Goal: Information Seeking & Learning: Find specific fact

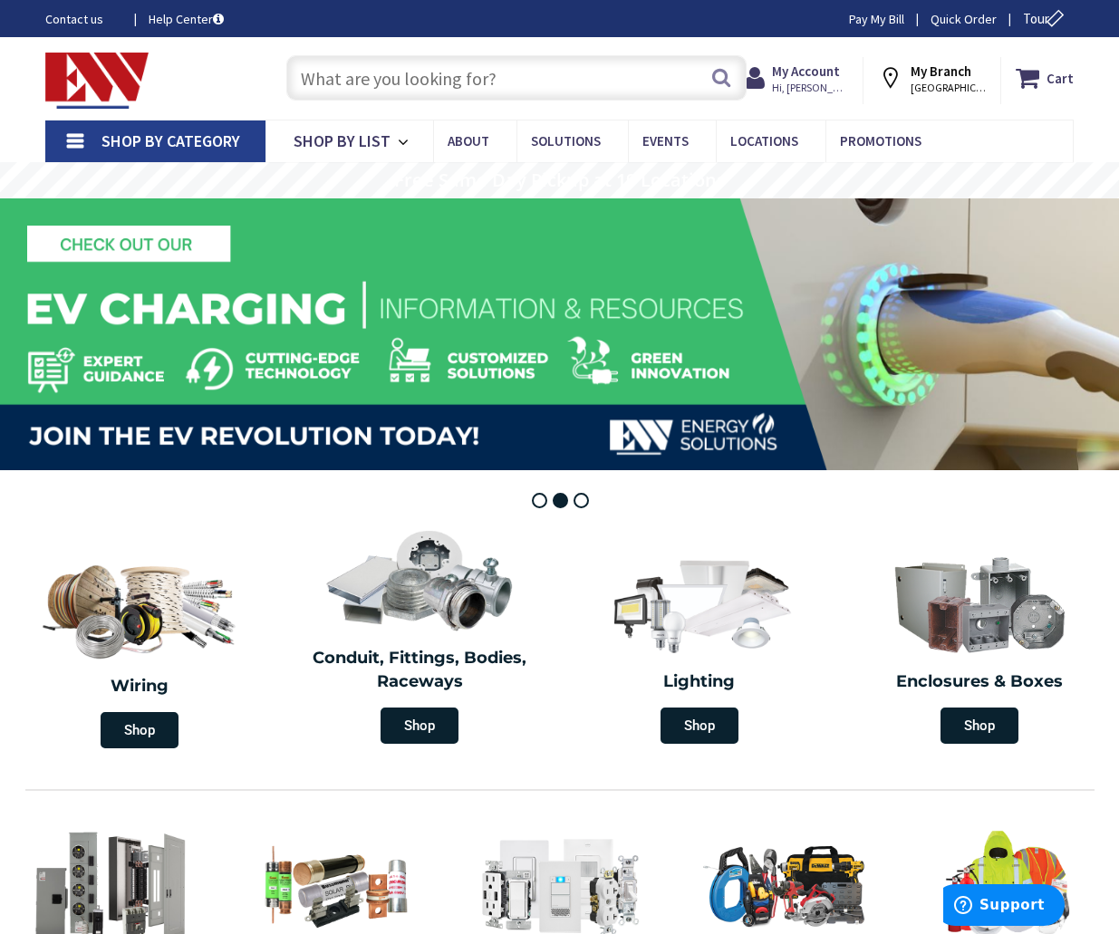
click at [433, 82] on input "text" at bounding box center [516, 77] width 460 height 45
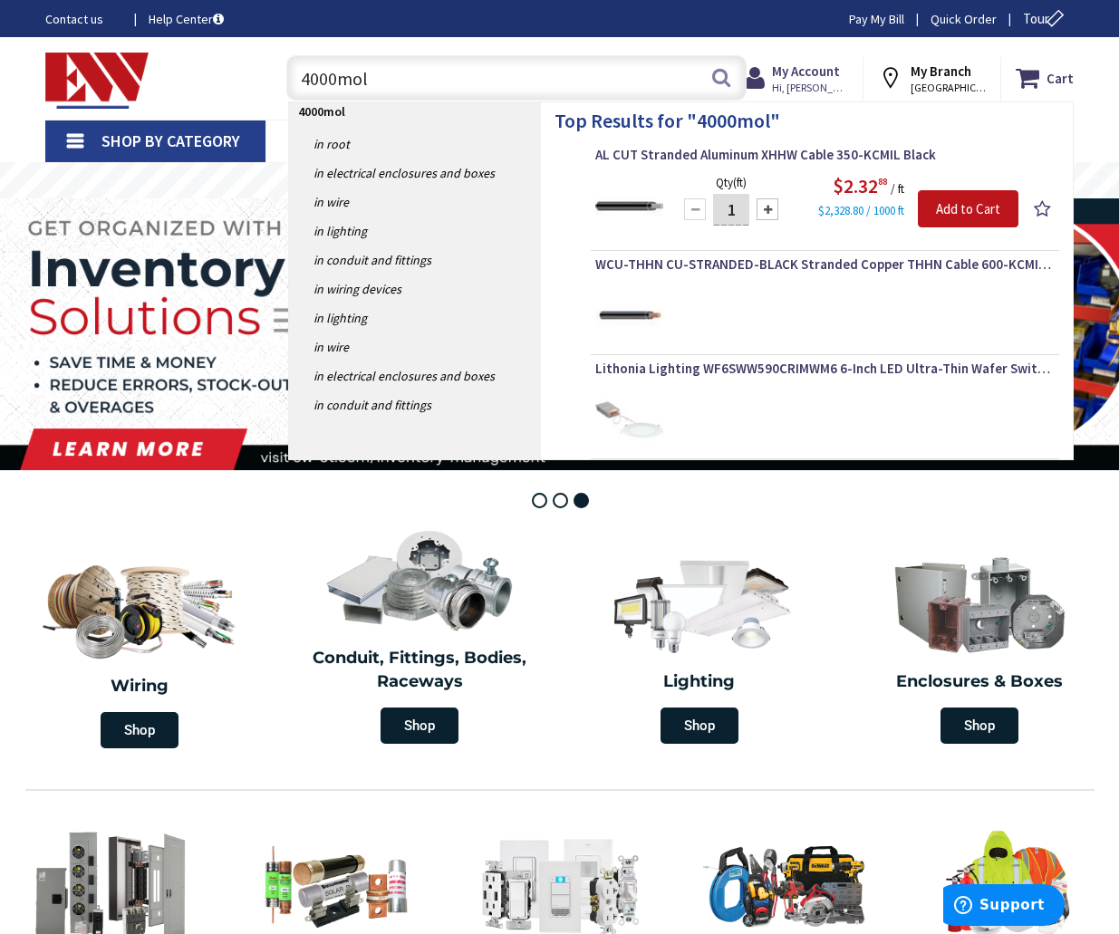
type input "4000mold"
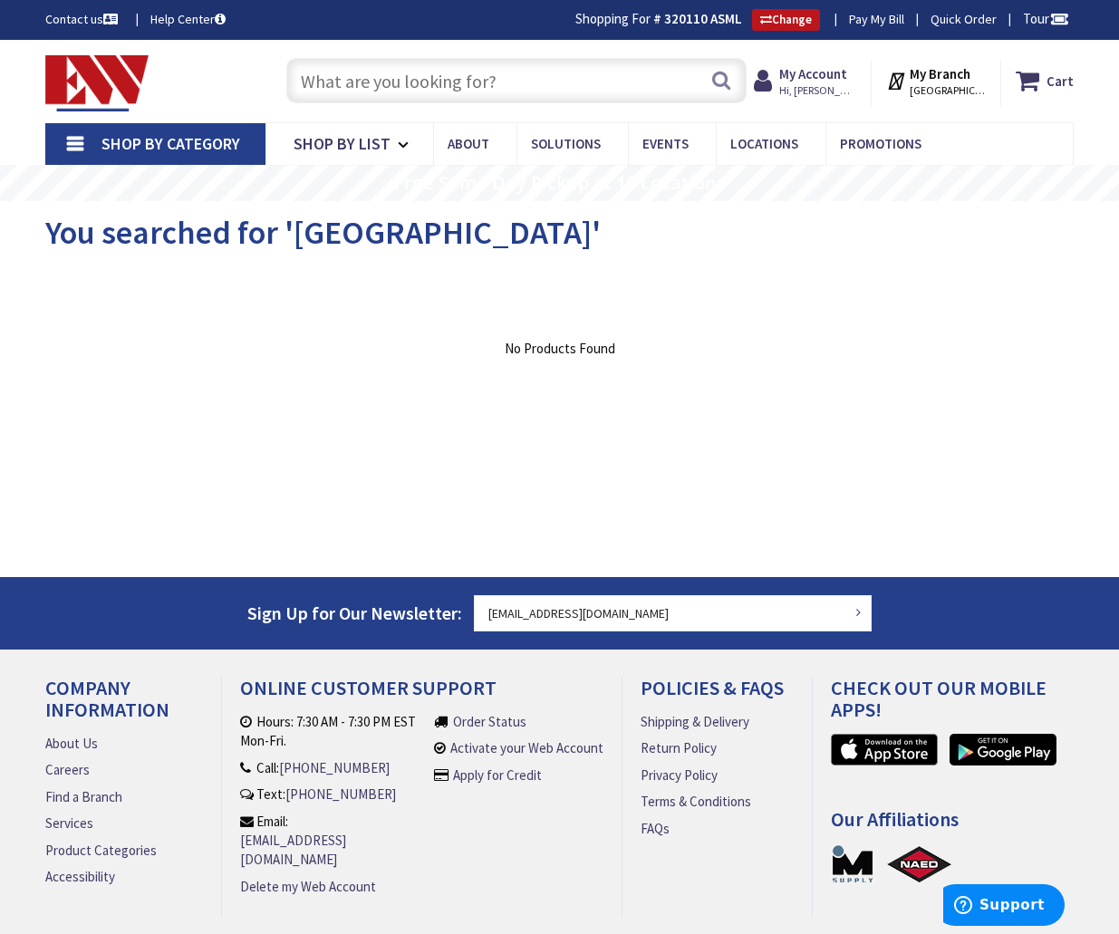
click at [532, 91] on input "text" at bounding box center [516, 80] width 460 height 45
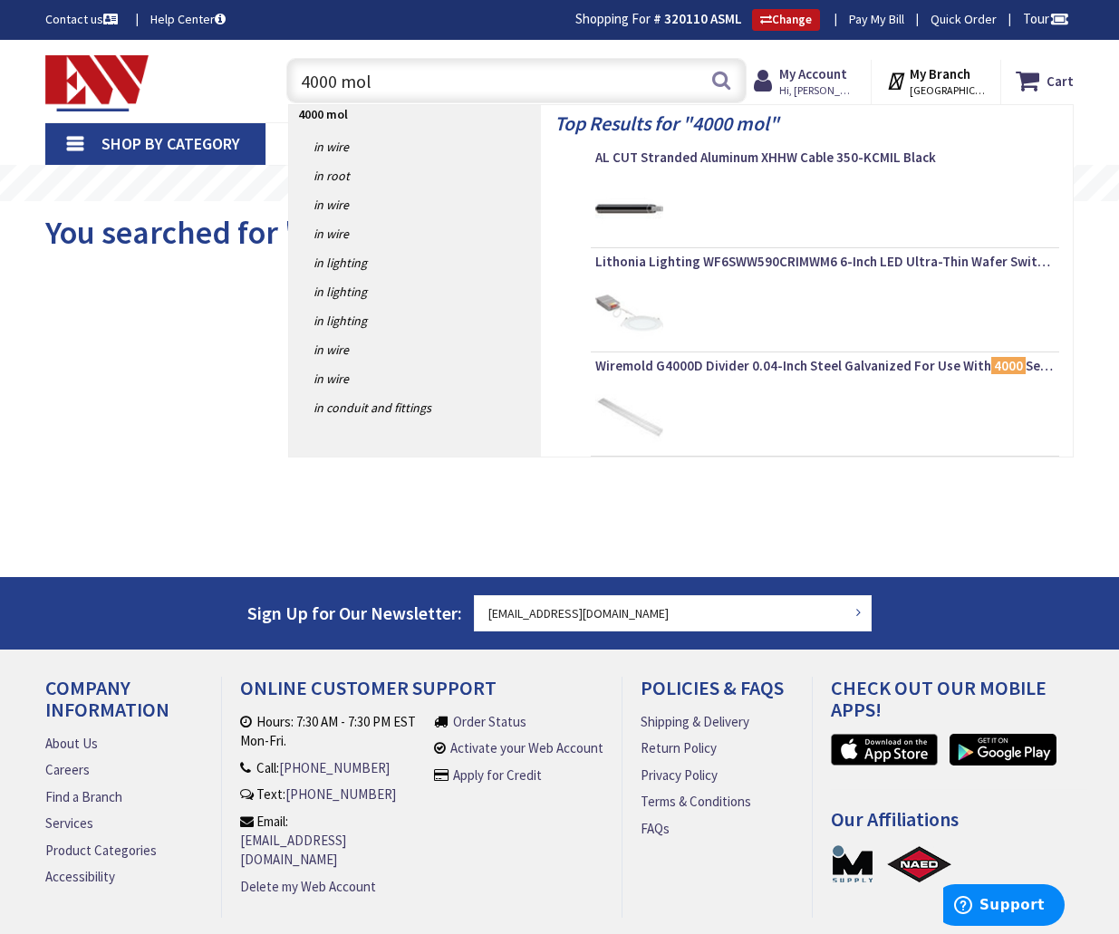
type input "4000 mold"
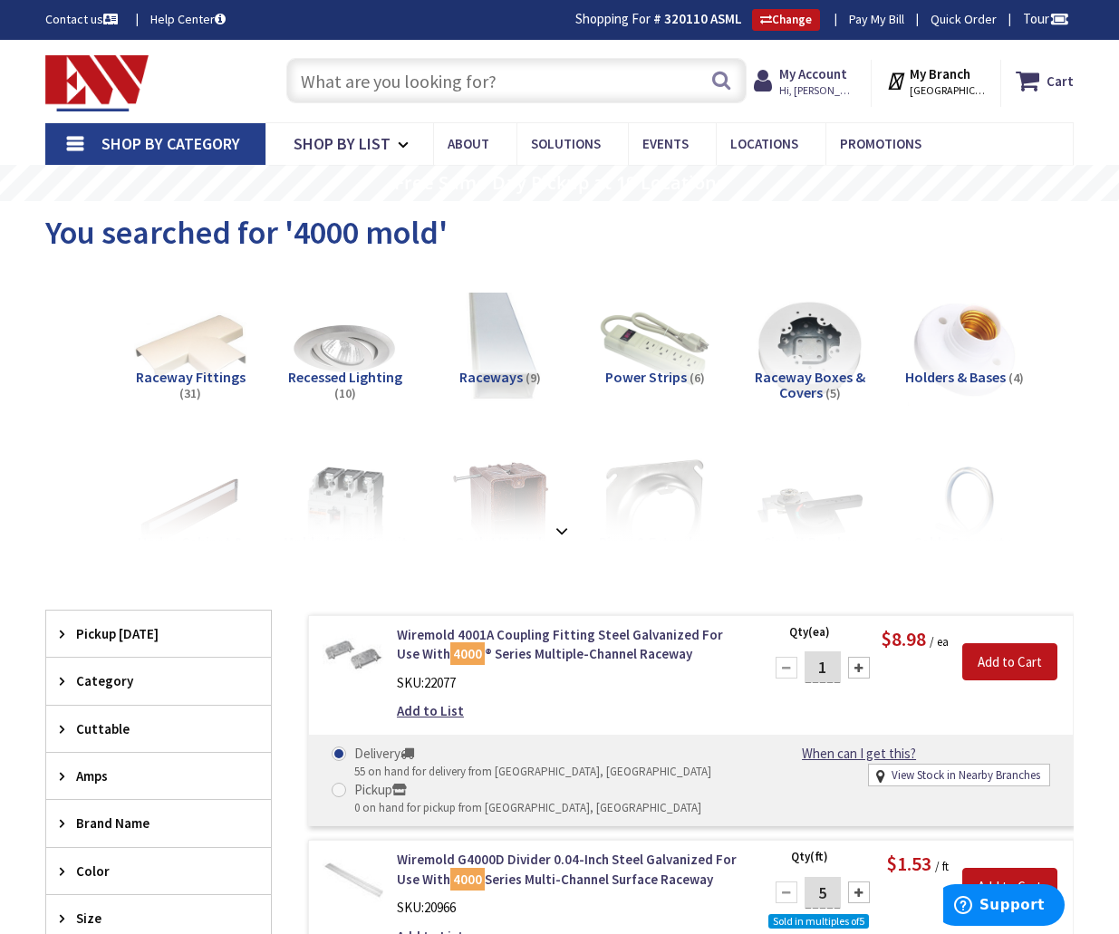
click at [491, 246] on div "You searched for '4000 mold'" at bounding box center [559, 235] width 1028 height 68
click at [545, 89] on input "text" at bounding box center [516, 80] width 460 height 45
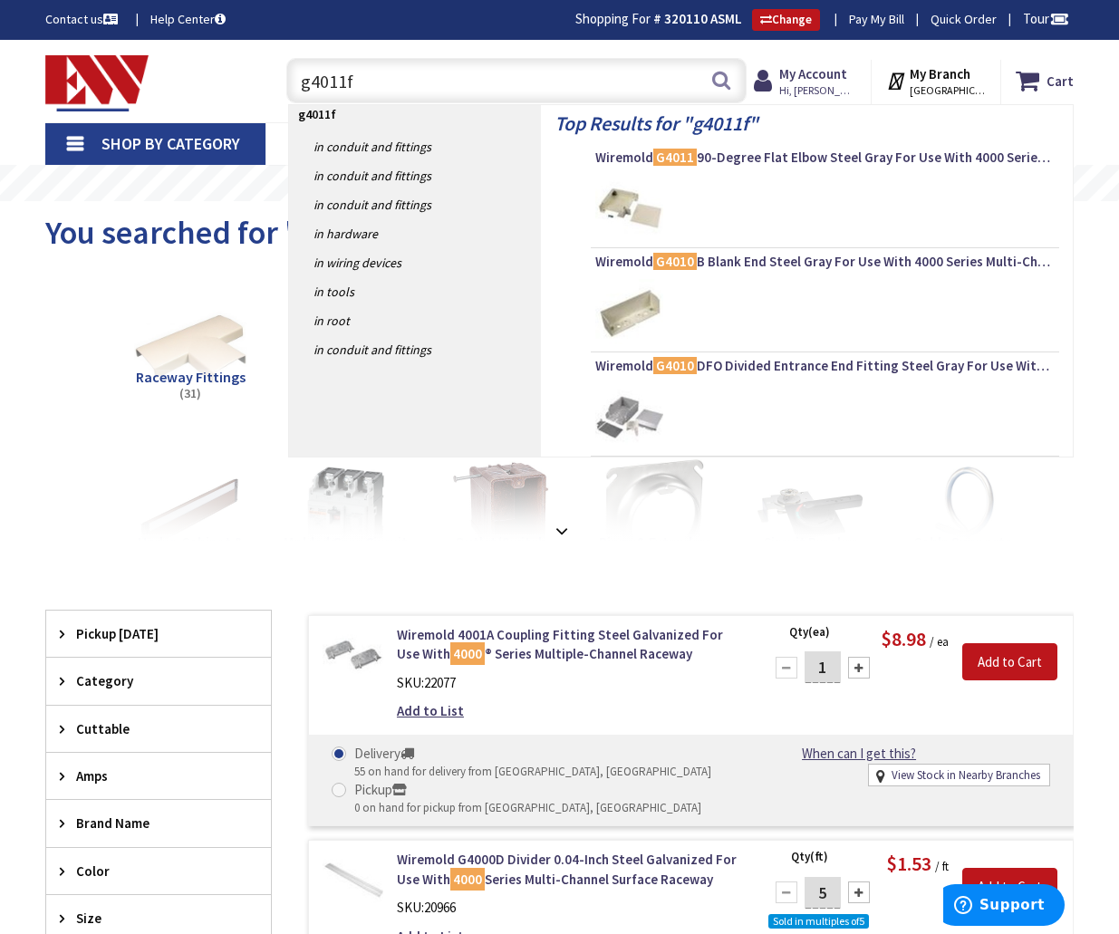
type input "g4011fo"
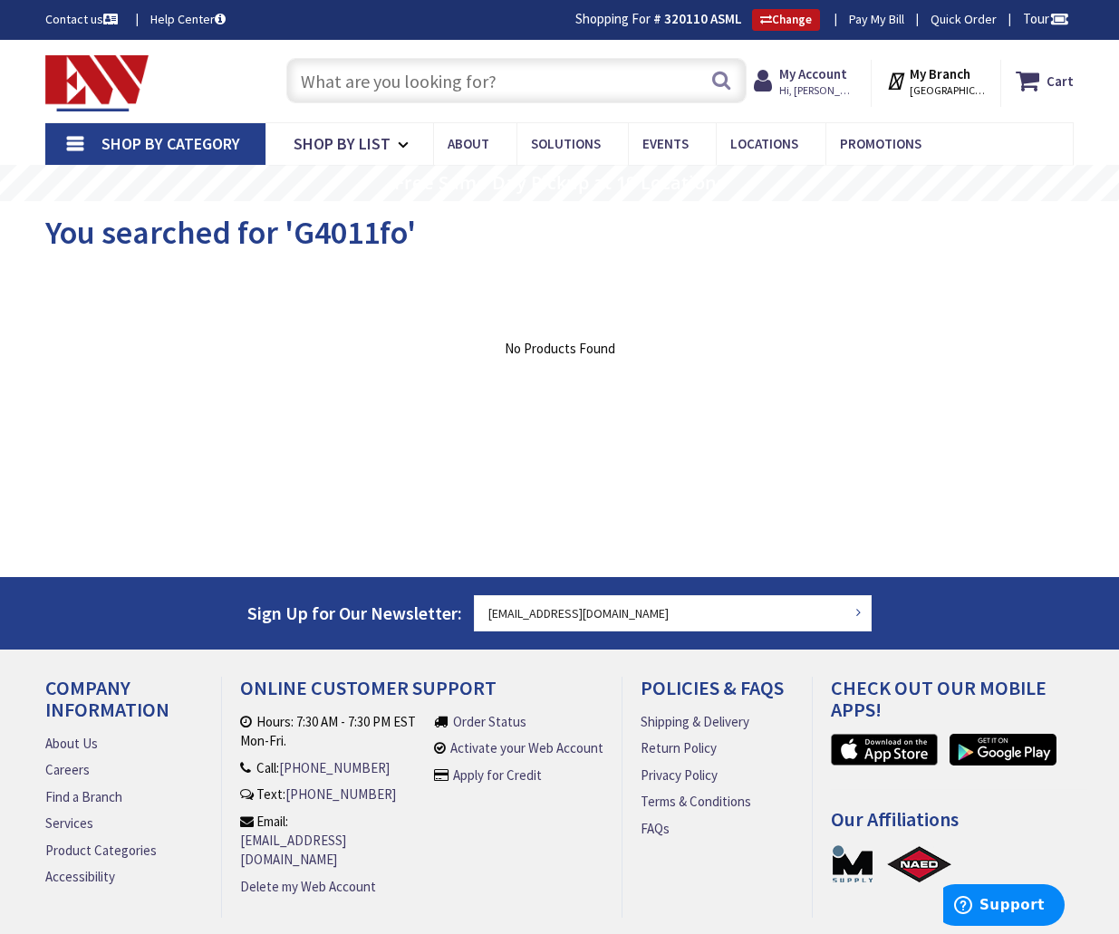
click at [462, 77] on input "text" at bounding box center [516, 80] width 460 height 45
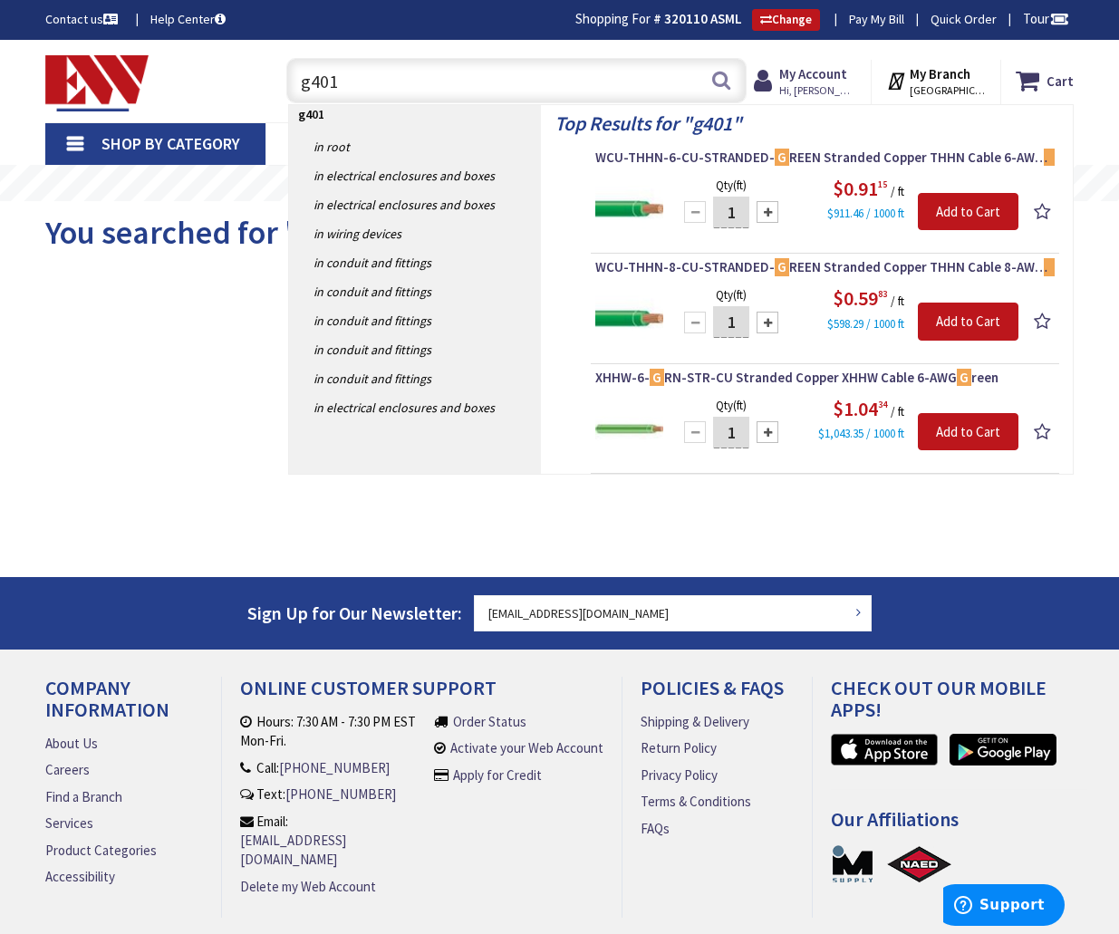
type input "g4011"
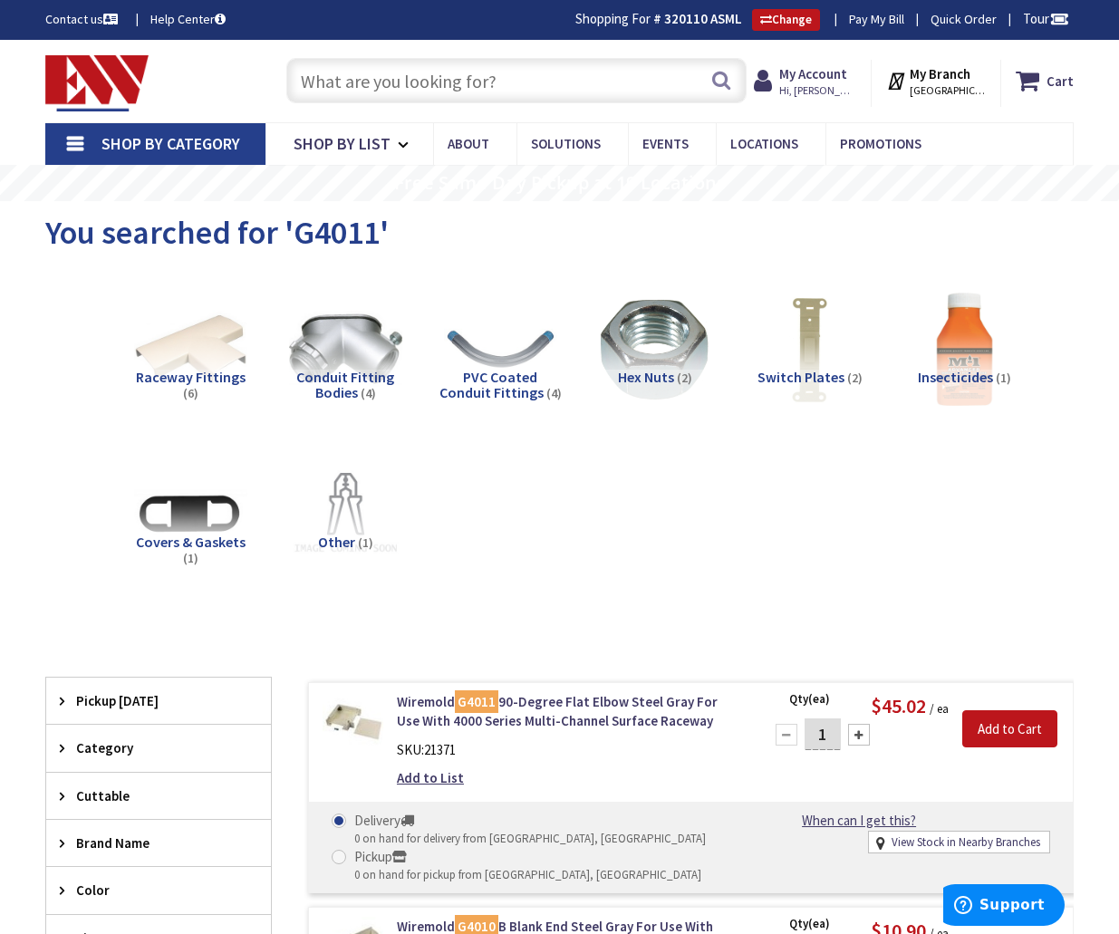
click at [421, 78] on input "text" at bounding box center [516, 80] width 460 height 45
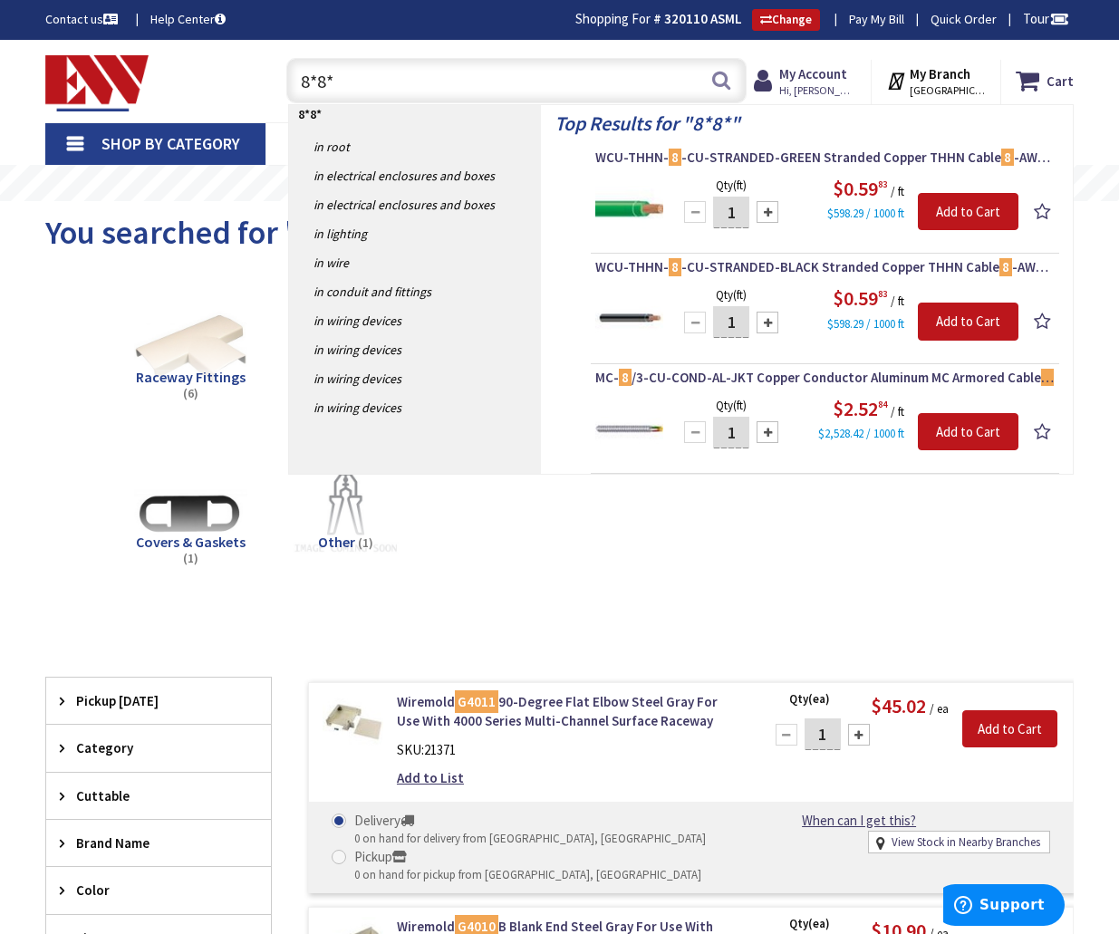
type input "8*8*4"
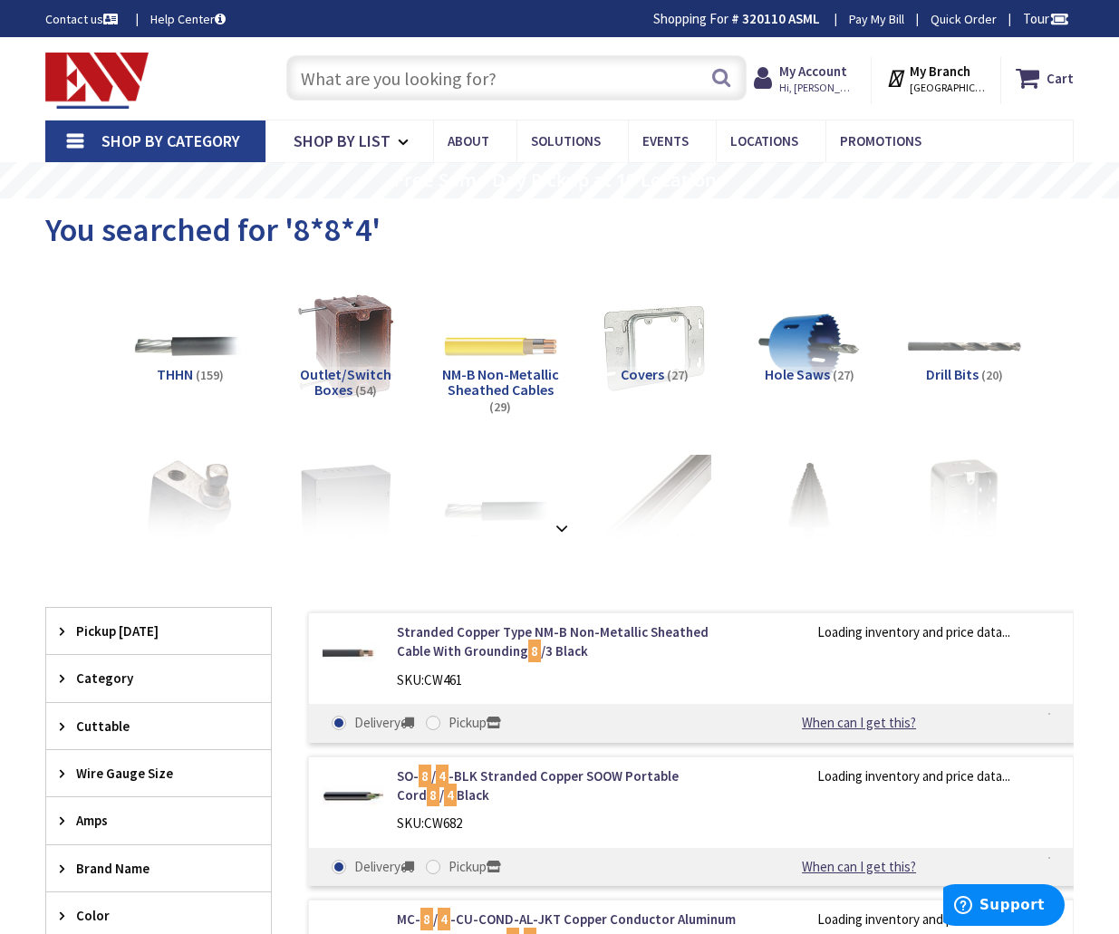
click at [341, 83] on input "text" at bounding box center [516, 77] width 460 height 45
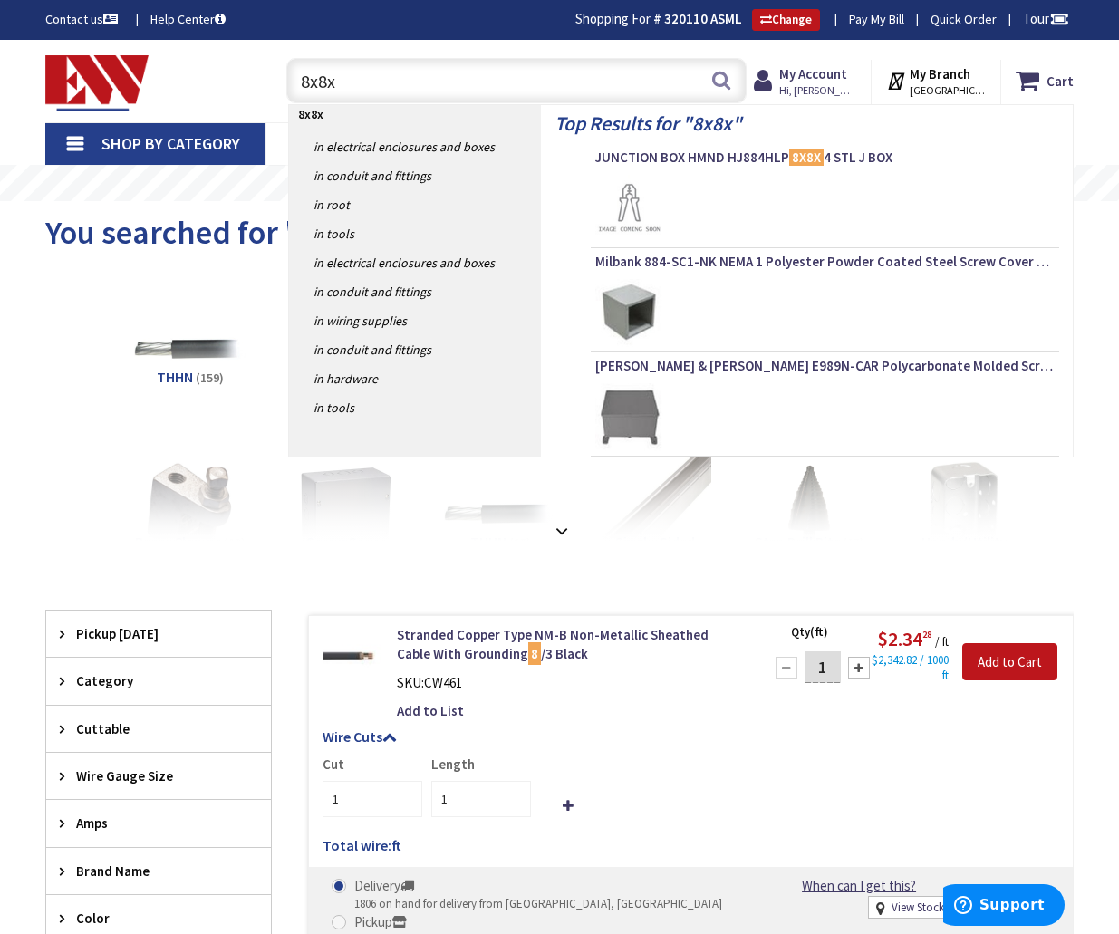
type input "8x8x4"
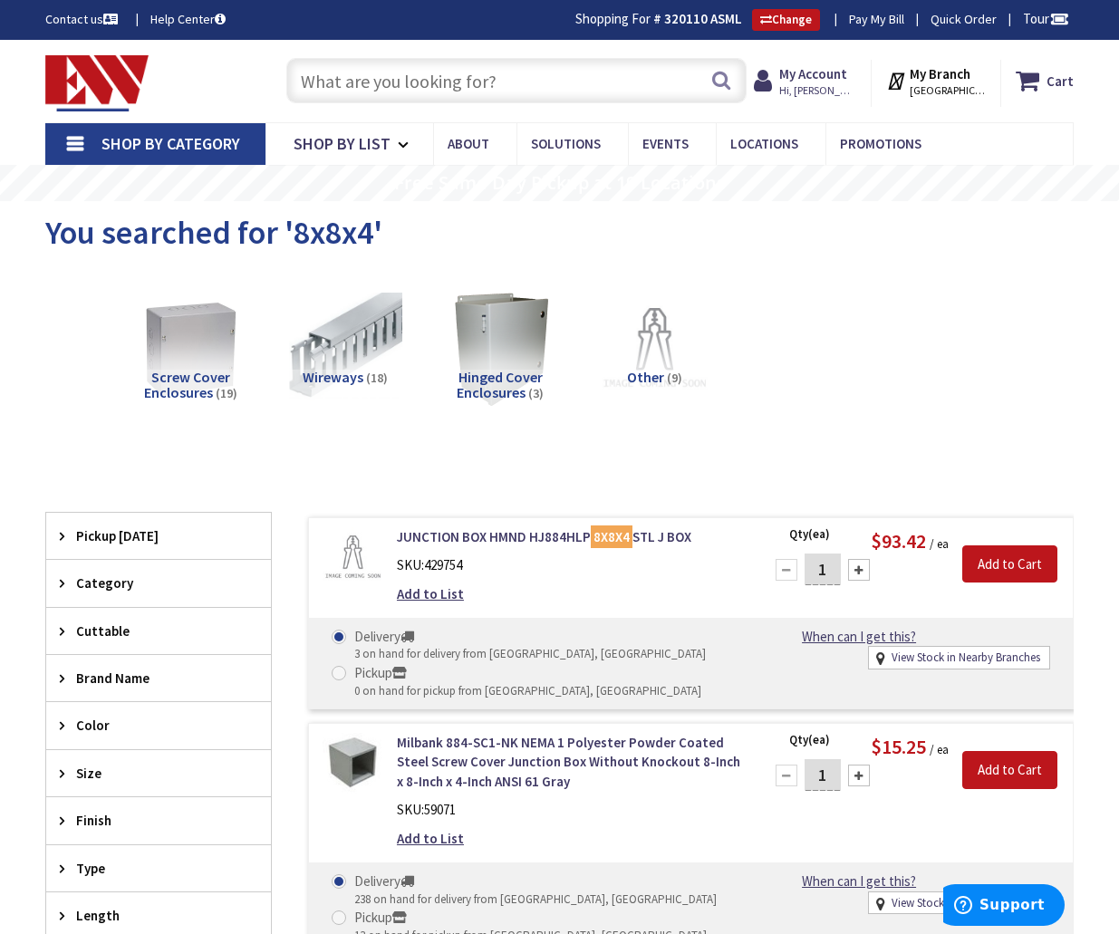
click at [490, 70] on input "text" at bounding box center [516, 80] width 460 height 45
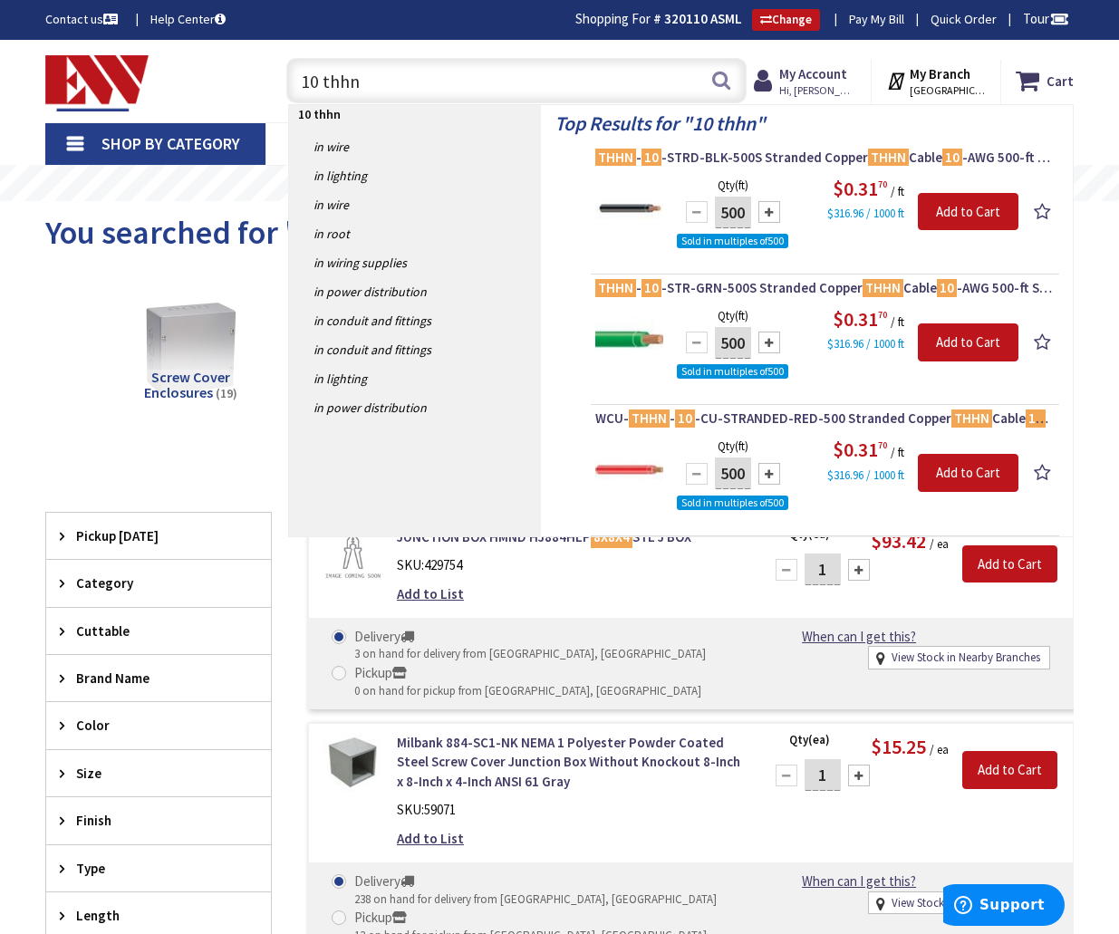
click at [319, 82] on input "10 thhn" at bounding box center [516, 80] width 460 height 45
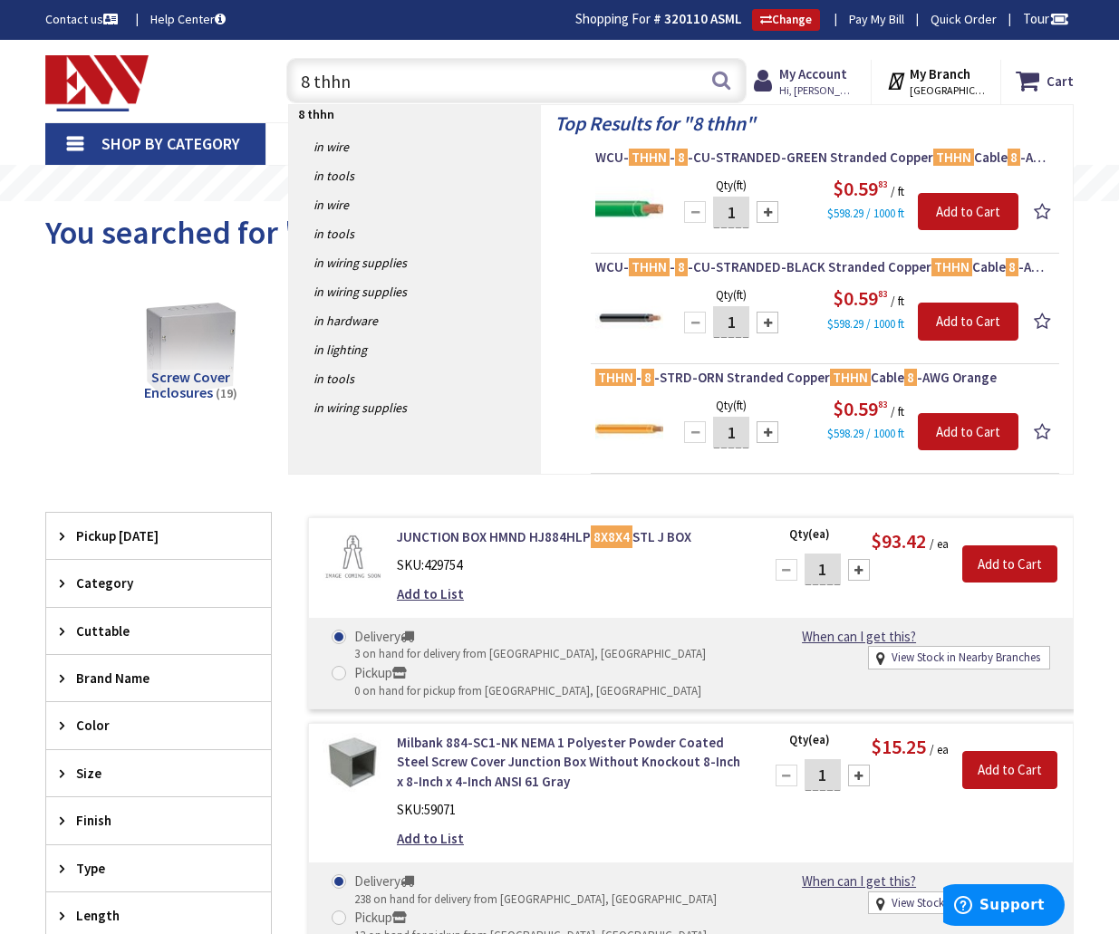
drag, startPoint x: 471, startPoint y: 72, endPoint x: 216, endPoint y: 86, distance: 255.8
click at [216, 86] on div "Toggle Nav 8 thhn 8 thhn Search Cart My Cart Close" at bounding box center [559, 81] width 1055 height 61
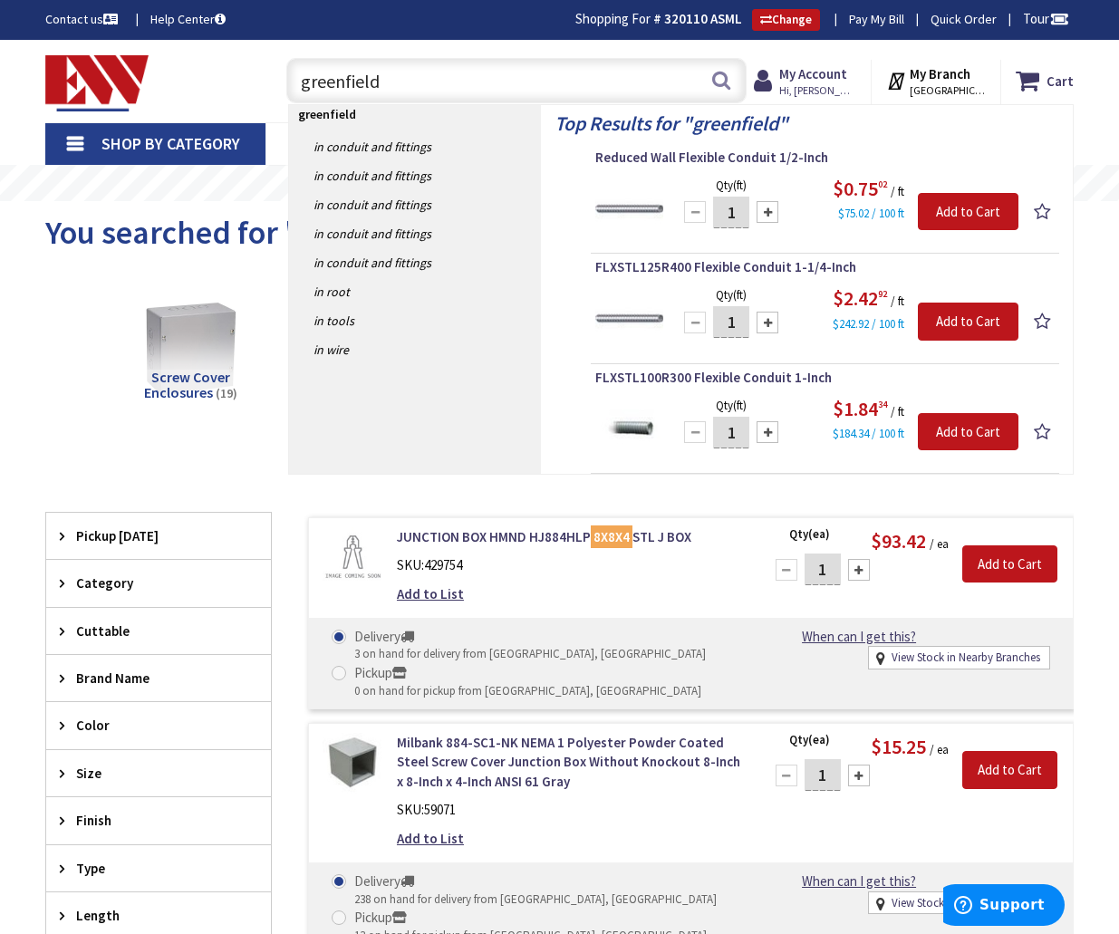
type input "greenfield"
click at [720, 70] on button "Search" at bounding box center [721, 80] width 24 height 41
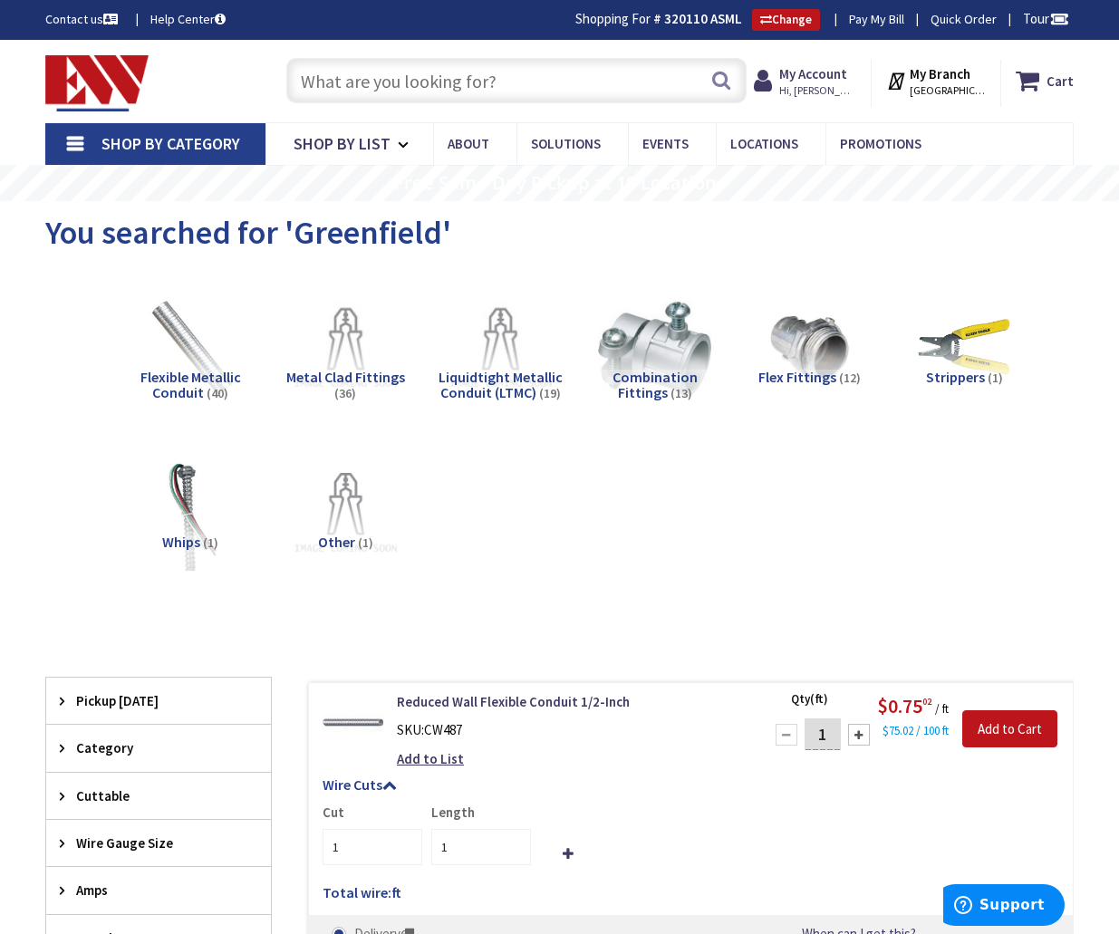
click at [426, 77] on input "text" at bounding box center [516, 80] width 460 height 45
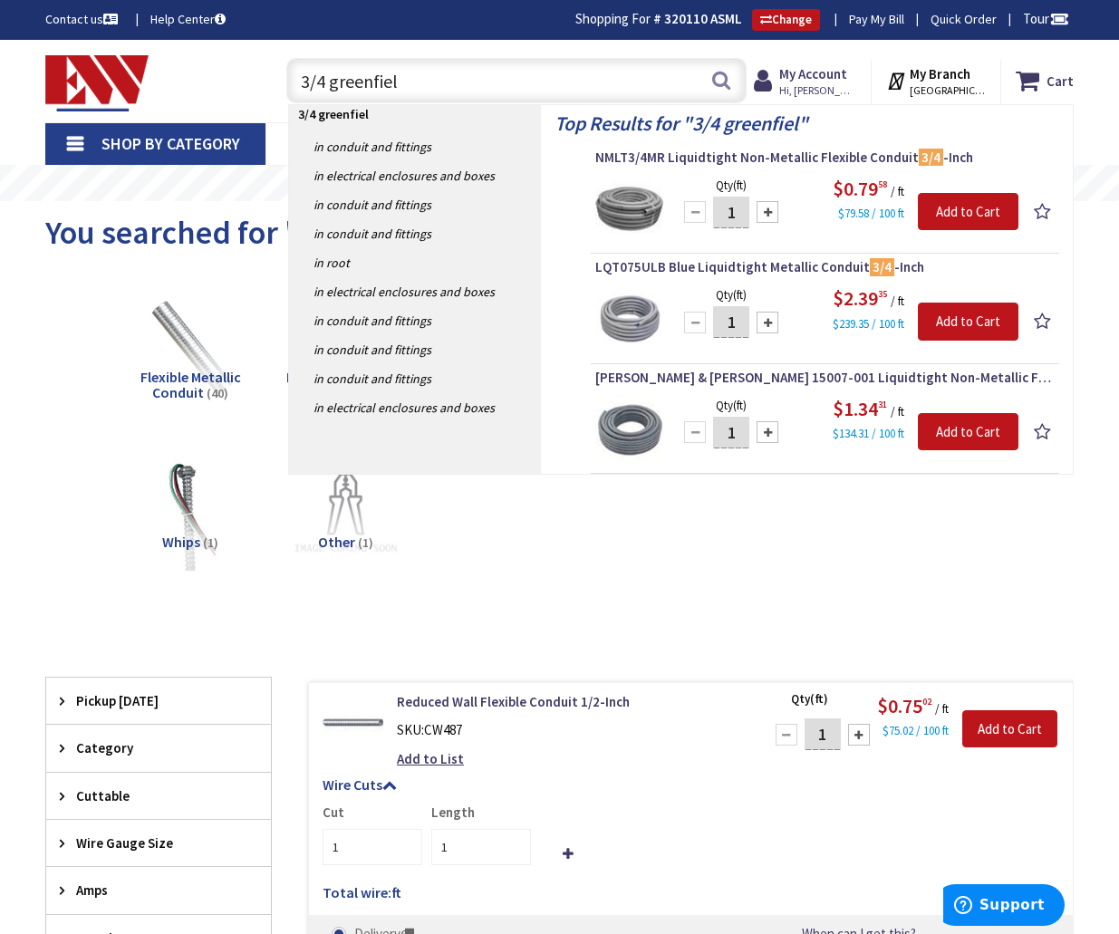
type input "3/4 greenfield"
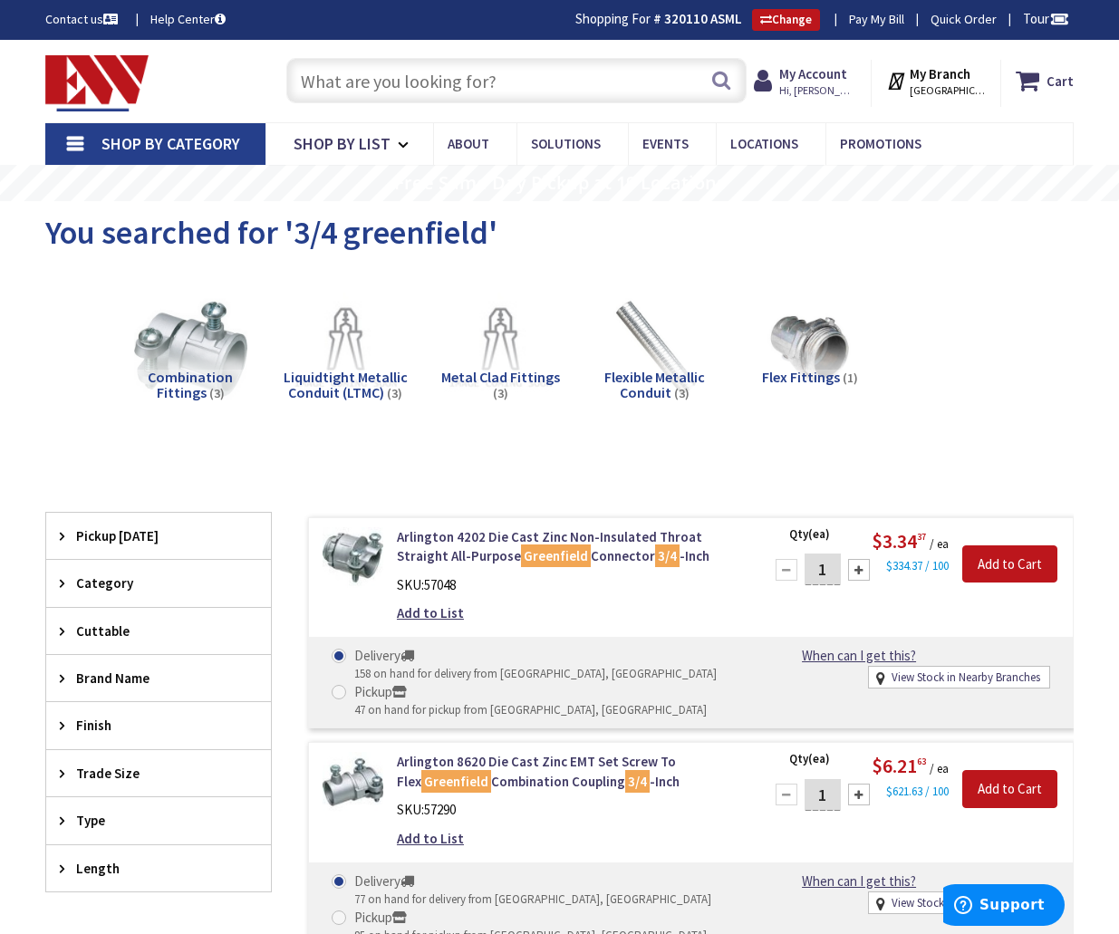
click at [120, 137] on span "Shop By Category" at bounding box center [170, 143] width 139 height 21
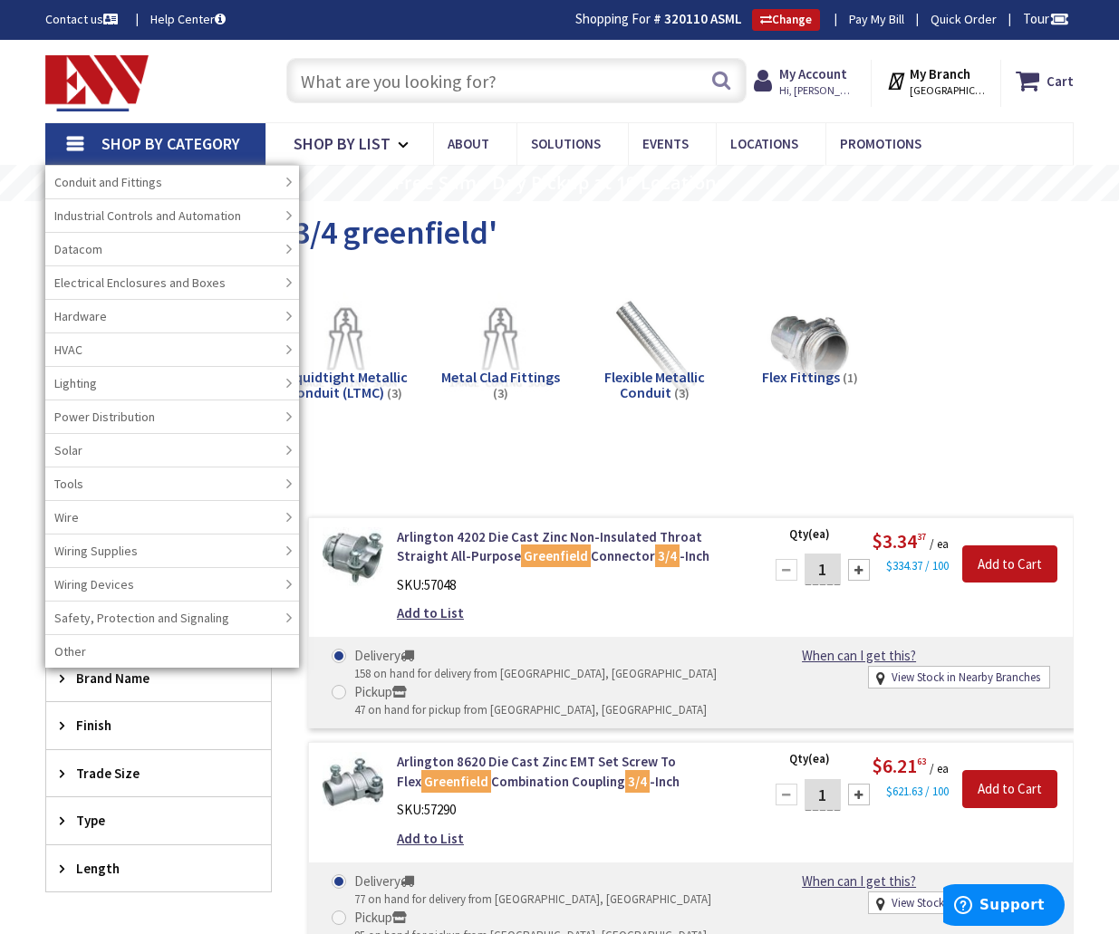
click at [120, 137] on span "Shop By Category" at bounding box center [170, 143] width 139 height 21
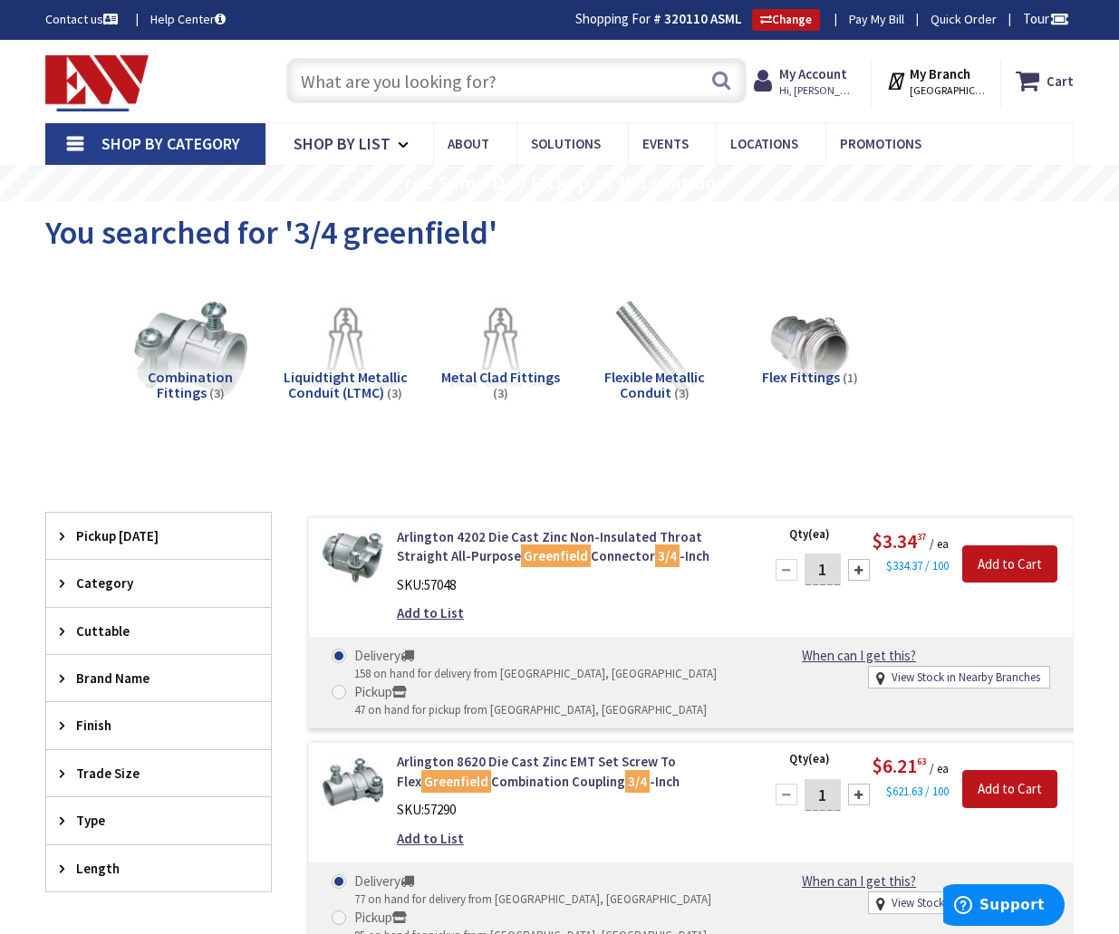
click at [387, 82] on input "text" at bounding box center [516, 80] width 460 height 45
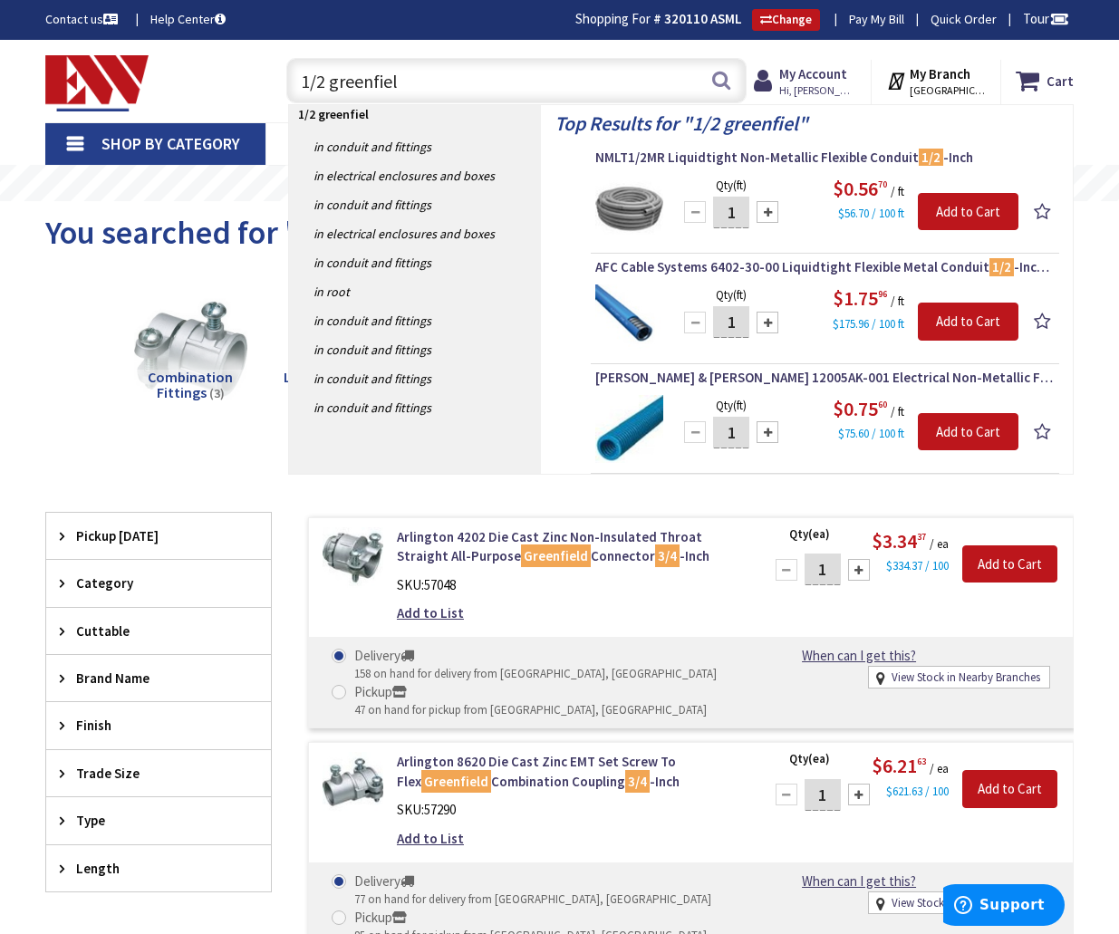
type input "1/2 greenfield"
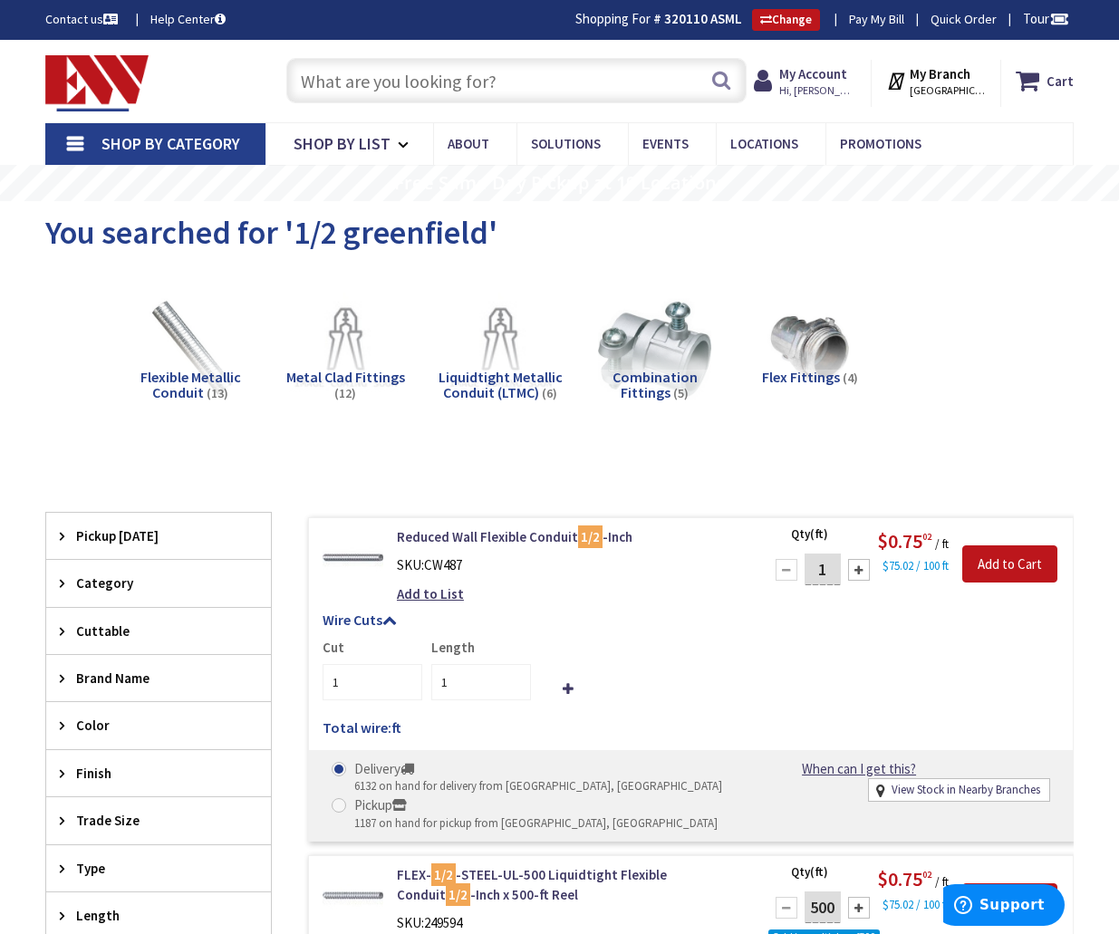
click at [424, 82] on input "text" at bounding box center [516, 80] width 460 height 45
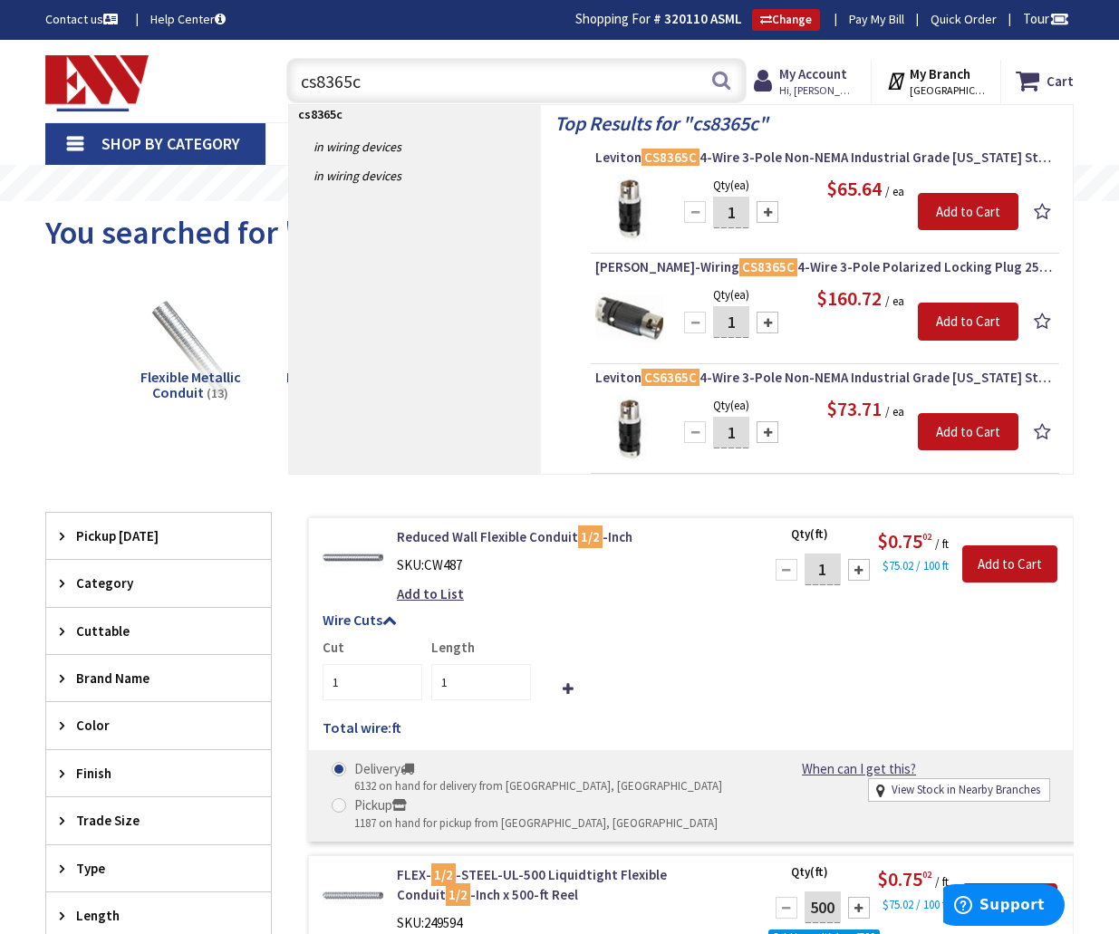
click at [353, 78] on input "cs8365c" at bounding box center [516, 80] width 460 height 45
type input "cs8364c"
click at [102, 147] on span "Shop By Category" at bounding box center [170, 143] width 139 height 21
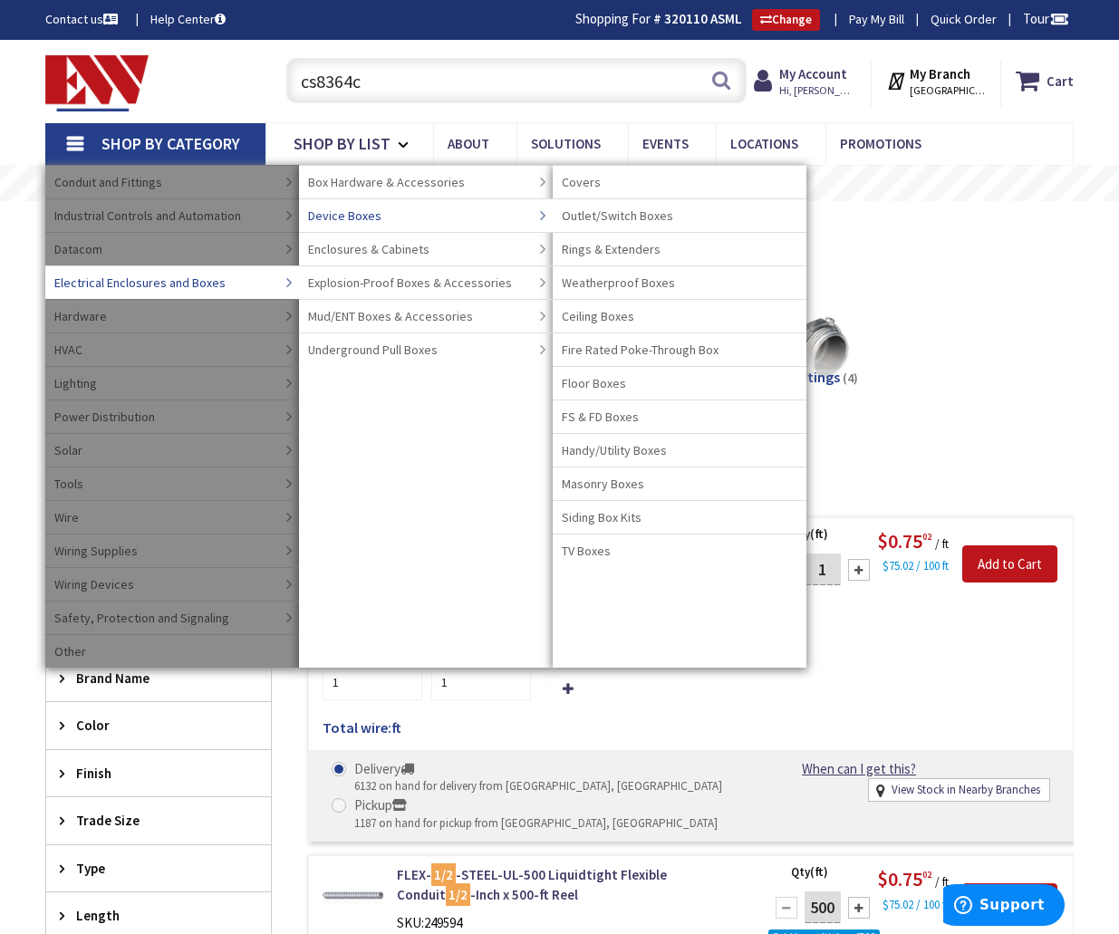
click at [327, 218] on span "Device Boxes" at bounding box center [344, 216] width 73 height 18
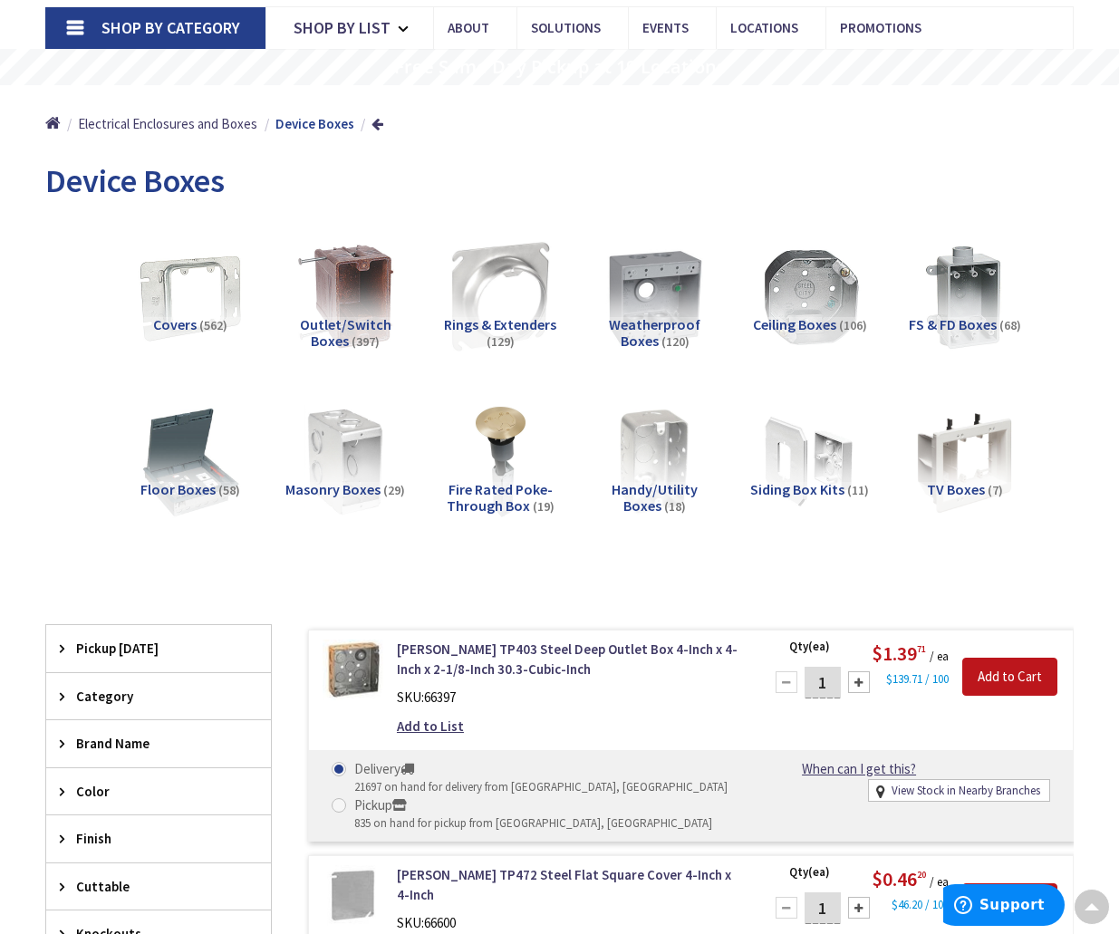
click at [650, 327] on span "Weatherproof Boxes" at bounding box center [655, 332] width 92 height 34
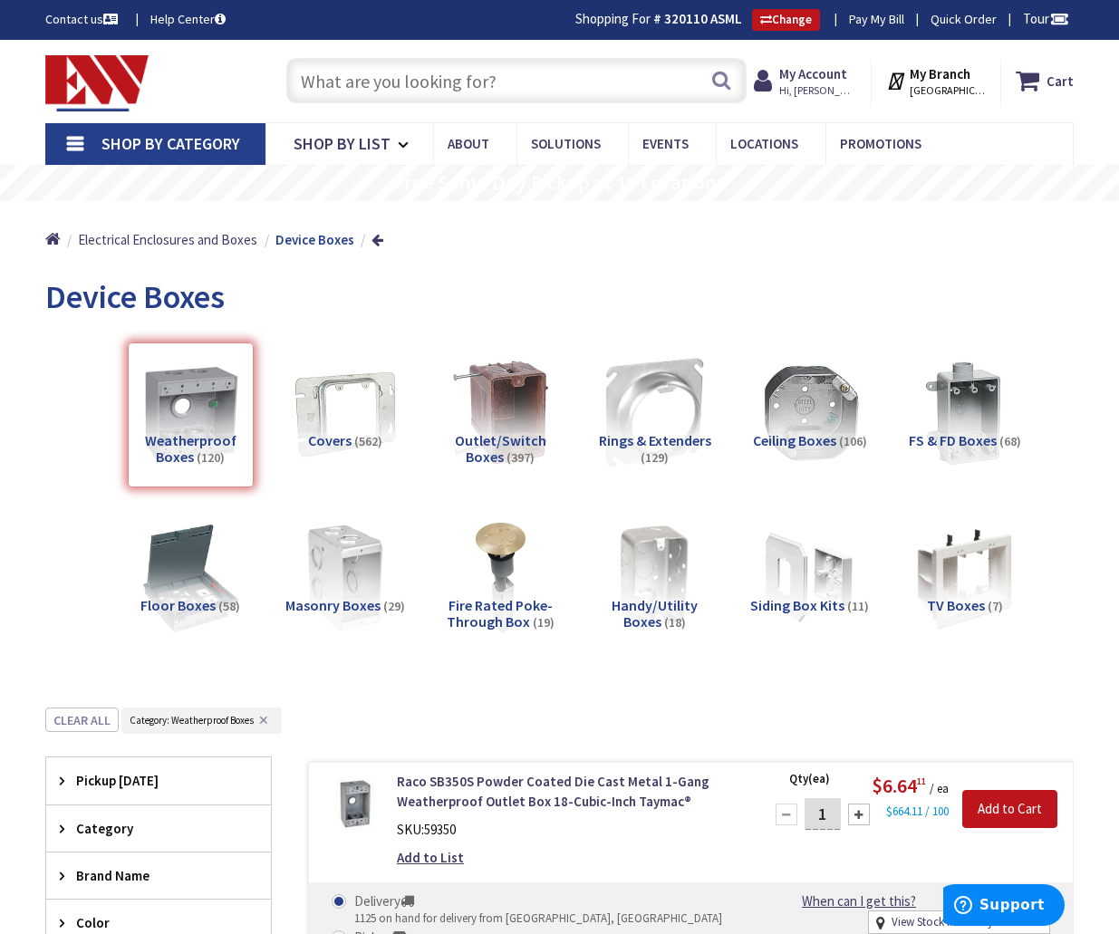
click at [463, 74] on input "text" at bounding box center [516, 80] width 460 height 45
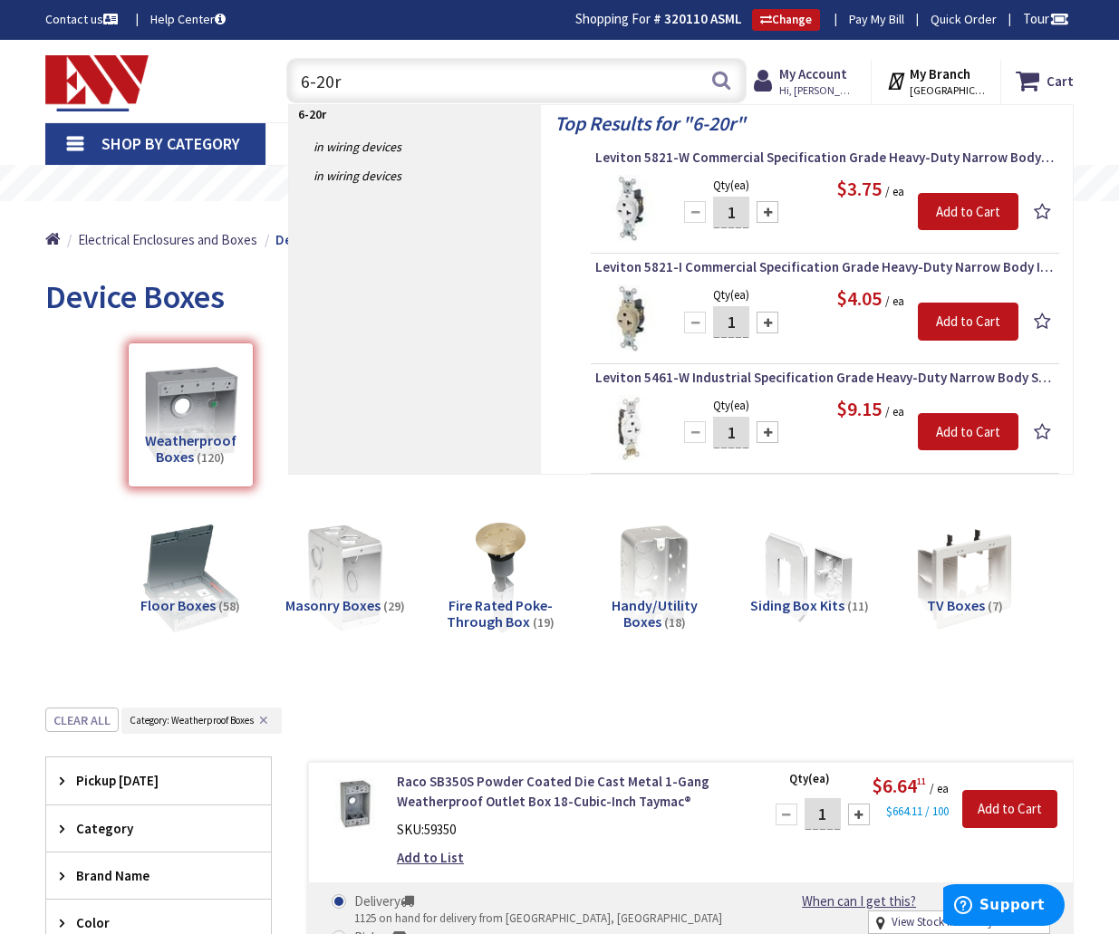
drag, startPoint x: 370, startPoint y: 87, endPoint x: 222, endPoint y: 82, distance: 147.7
click at [222, 82] on div "Toggle Nav 6-20r 6-20r Search Cart My Cart Close" at bounding box center [559, 81] width 1055 height 61
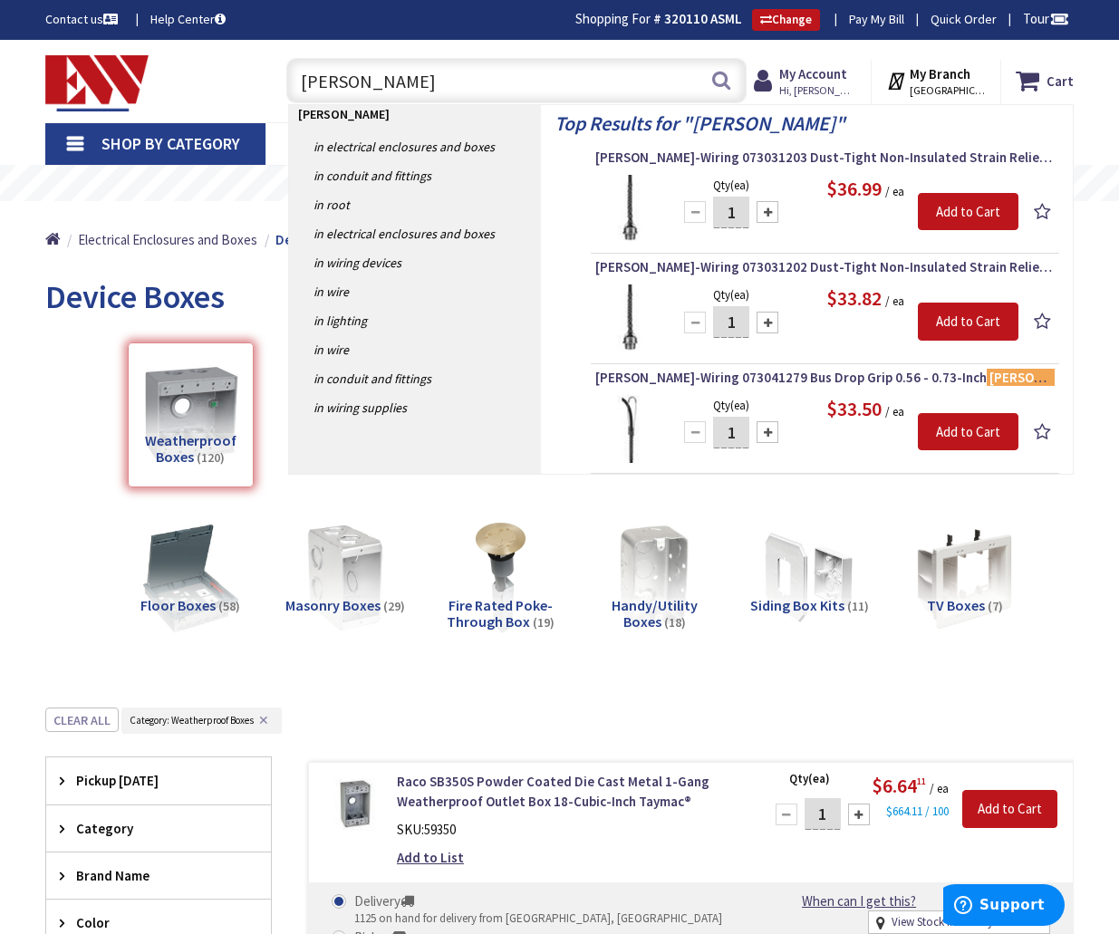
type input "kell"
click at [188, 141] on span "Shop By Category" at bounding box center [170, 143] width 139 height 21
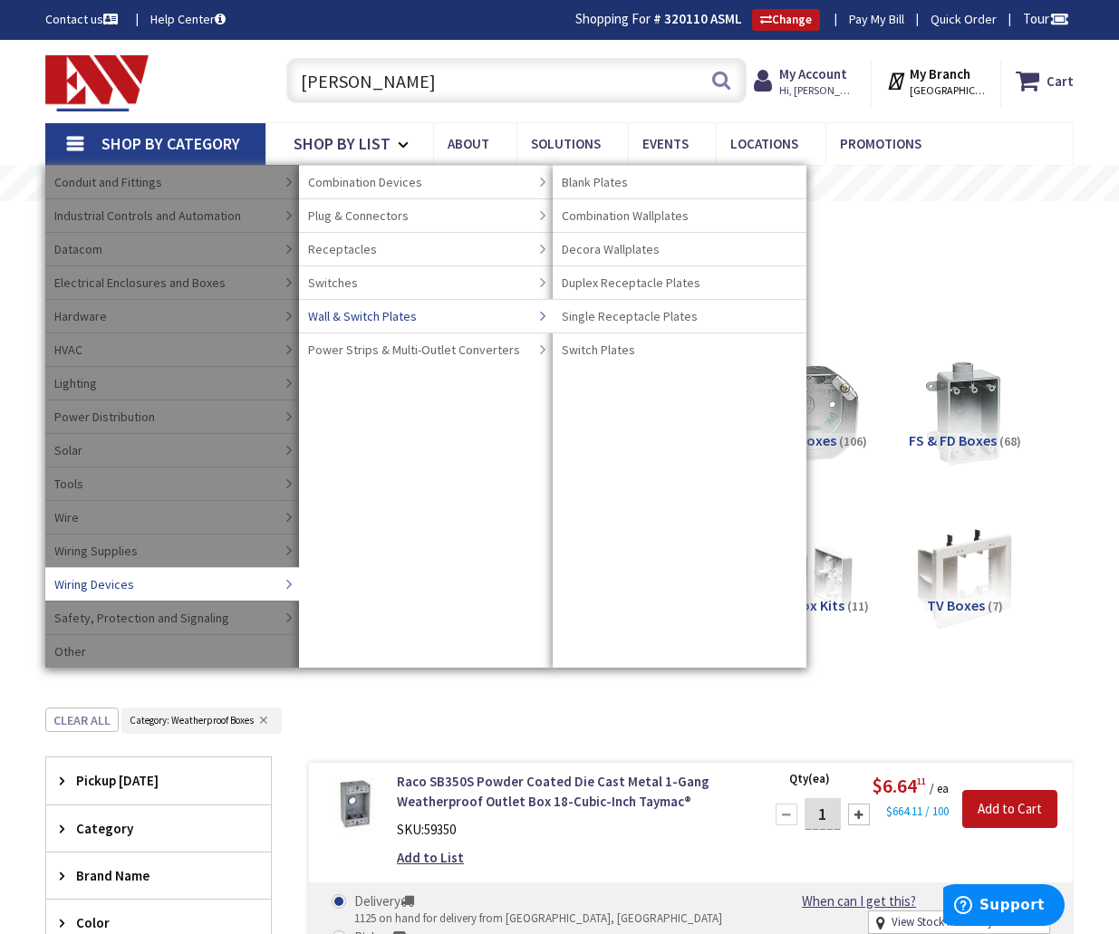
click at [405, 318] on span "Wall & Switch Plates" at bounding box center [362, 316] width 109 height 18
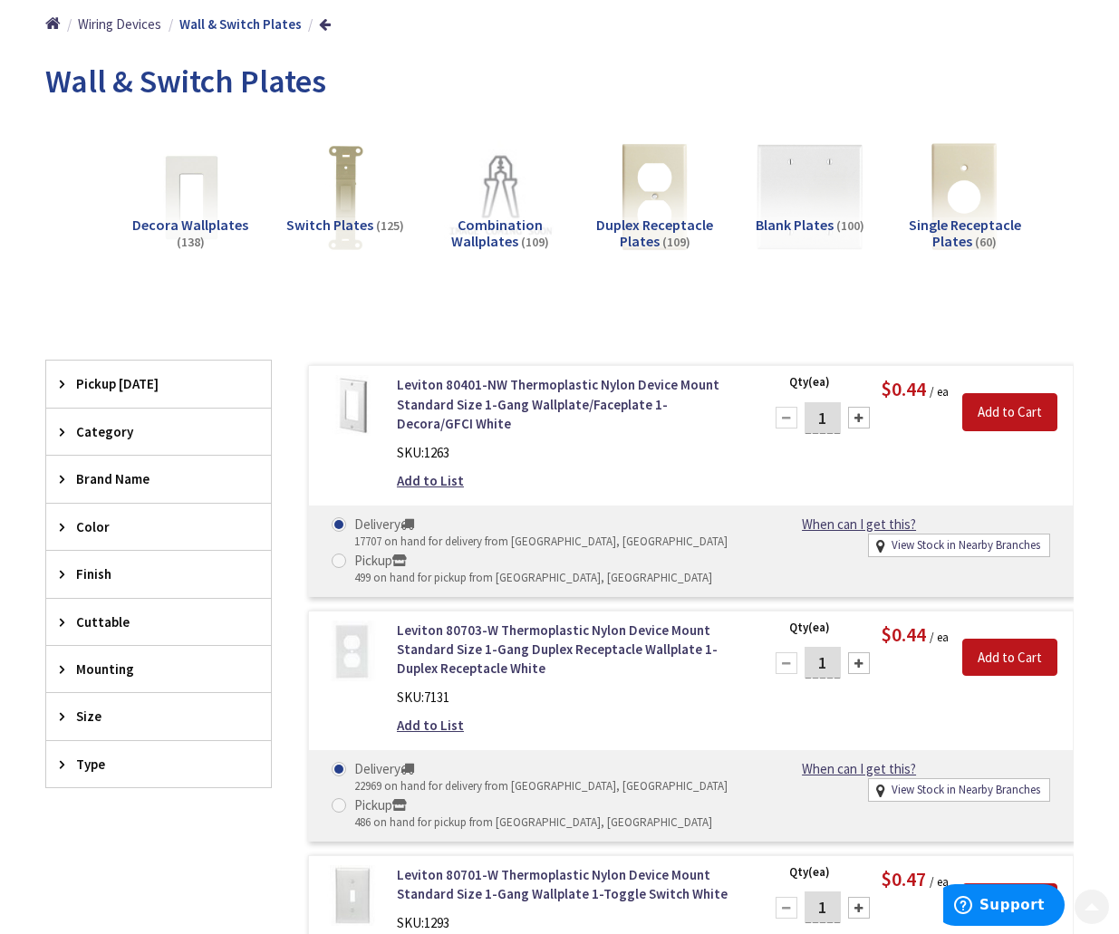
scroll to position [226, 0]
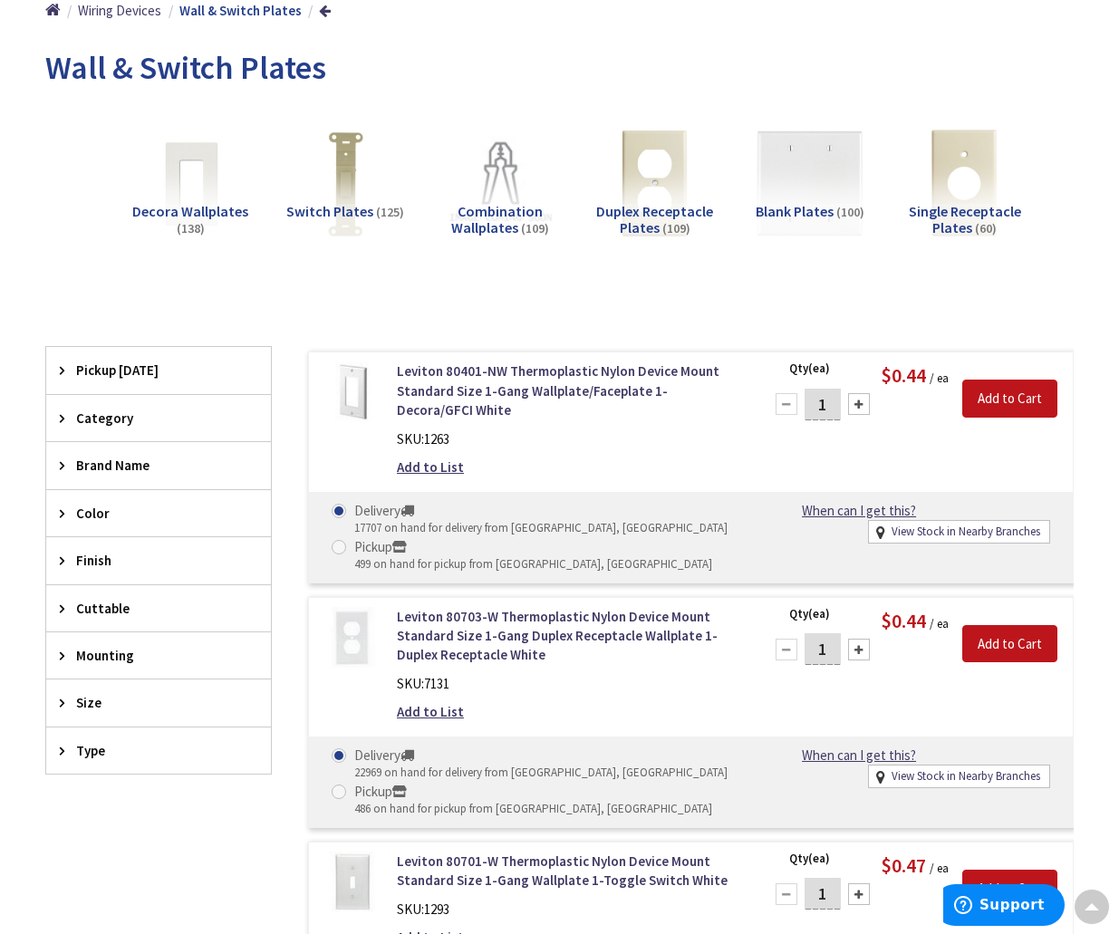
click at [118, 767] on div "Type" at bounding box center [158, 750] width 225 height 46
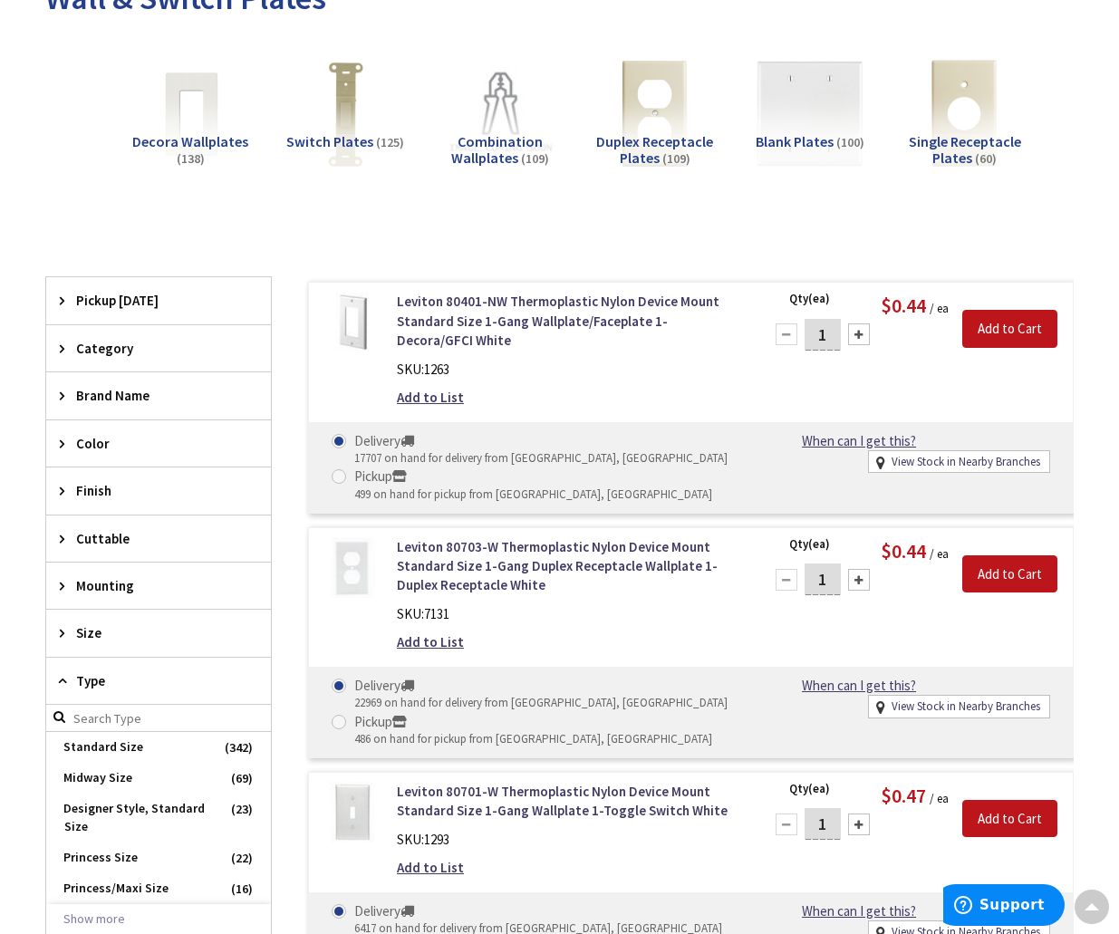
scroll to position [342, 0]
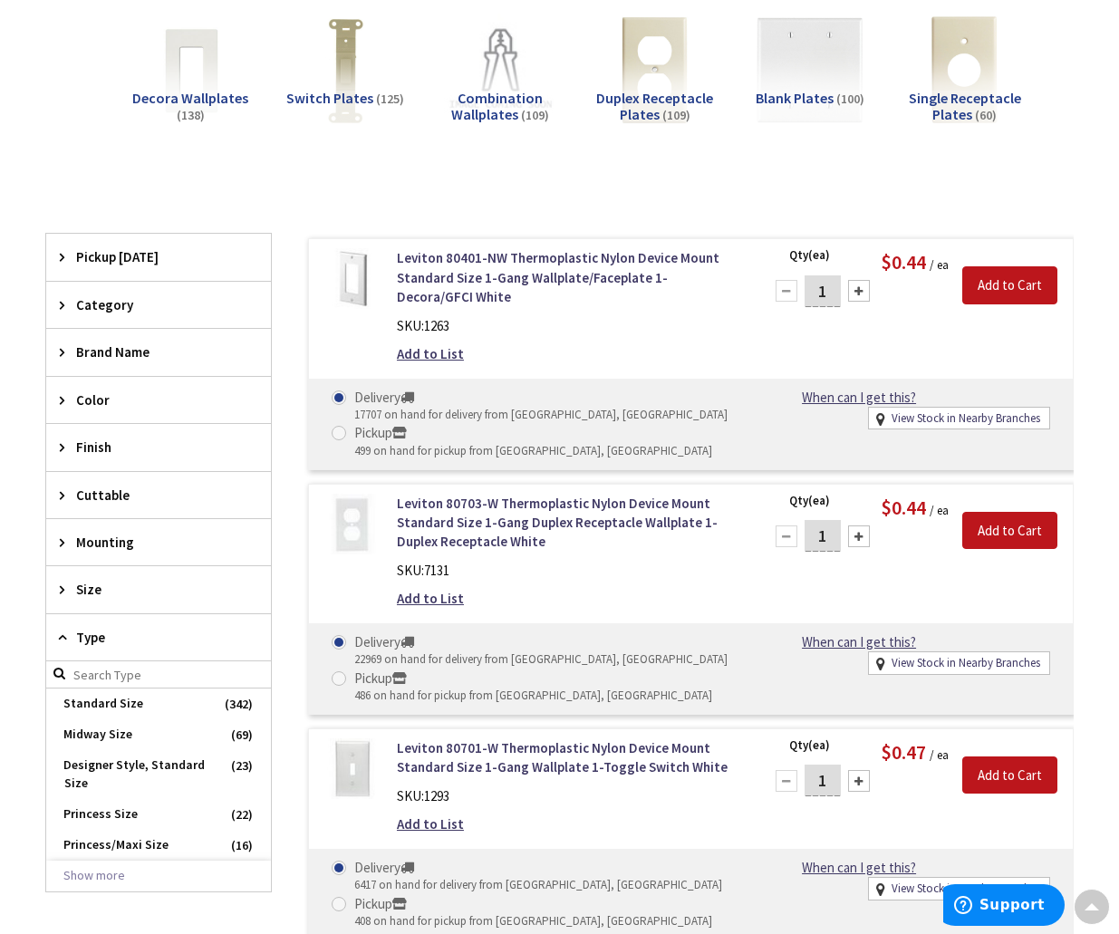
click at [86, 634] on span "Type" at bounding box center [150, 637] width 148 height 19
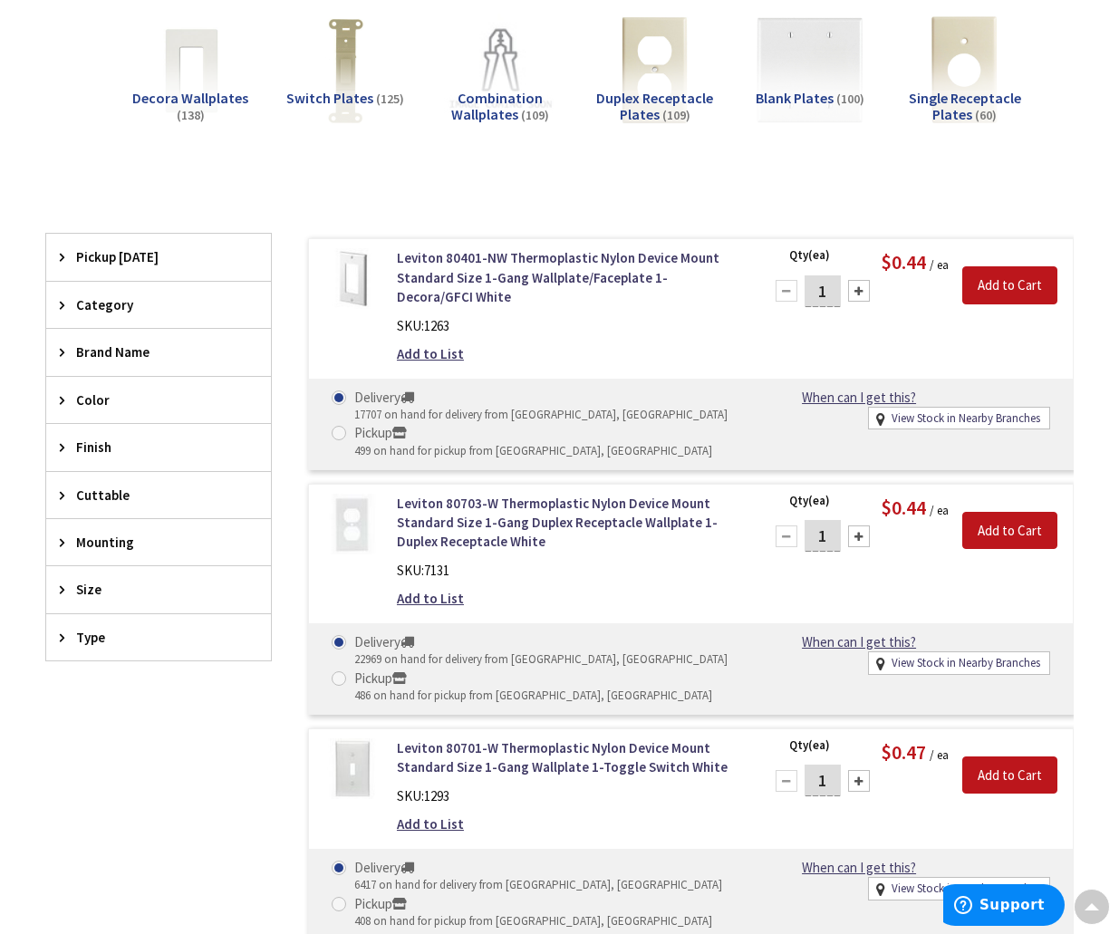
click at [97, 444] on span "Finish" at bounding box center [150, 447] width 148 height 19
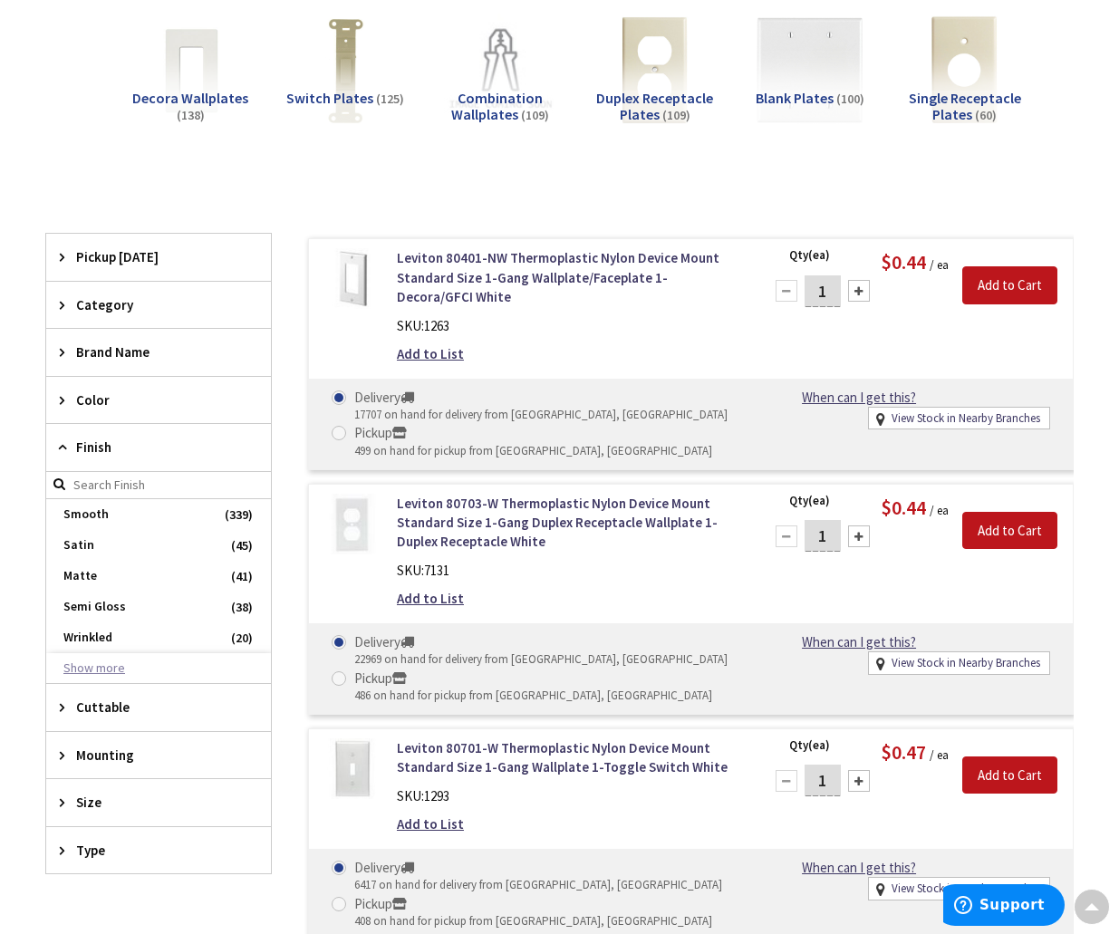
click at [107, 668] on button "Show more" at bounding box center [158, 668] width 225 height 31
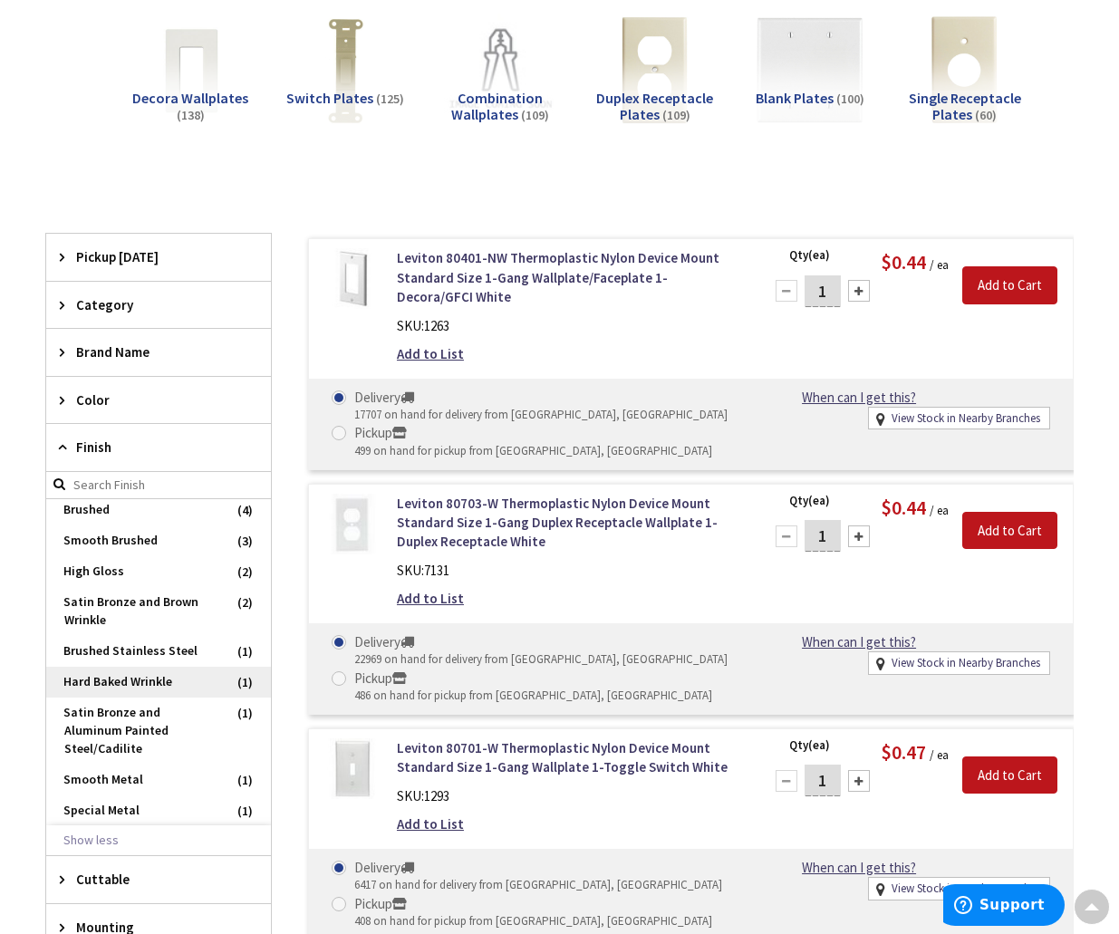
scroll to position [456, 0]
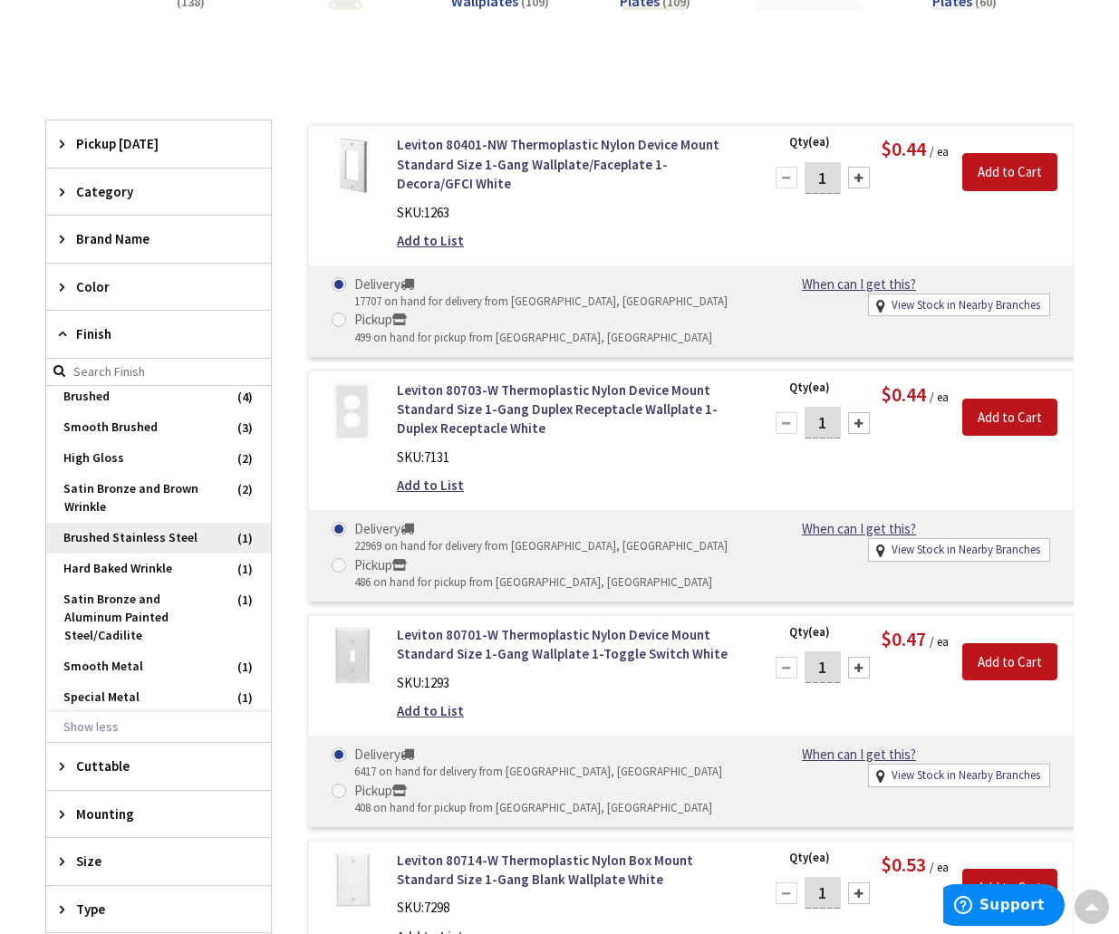
click at [169, 541] on span "Brushed Stainless Steel" at bounding box center [158, 538] width 225 height 31
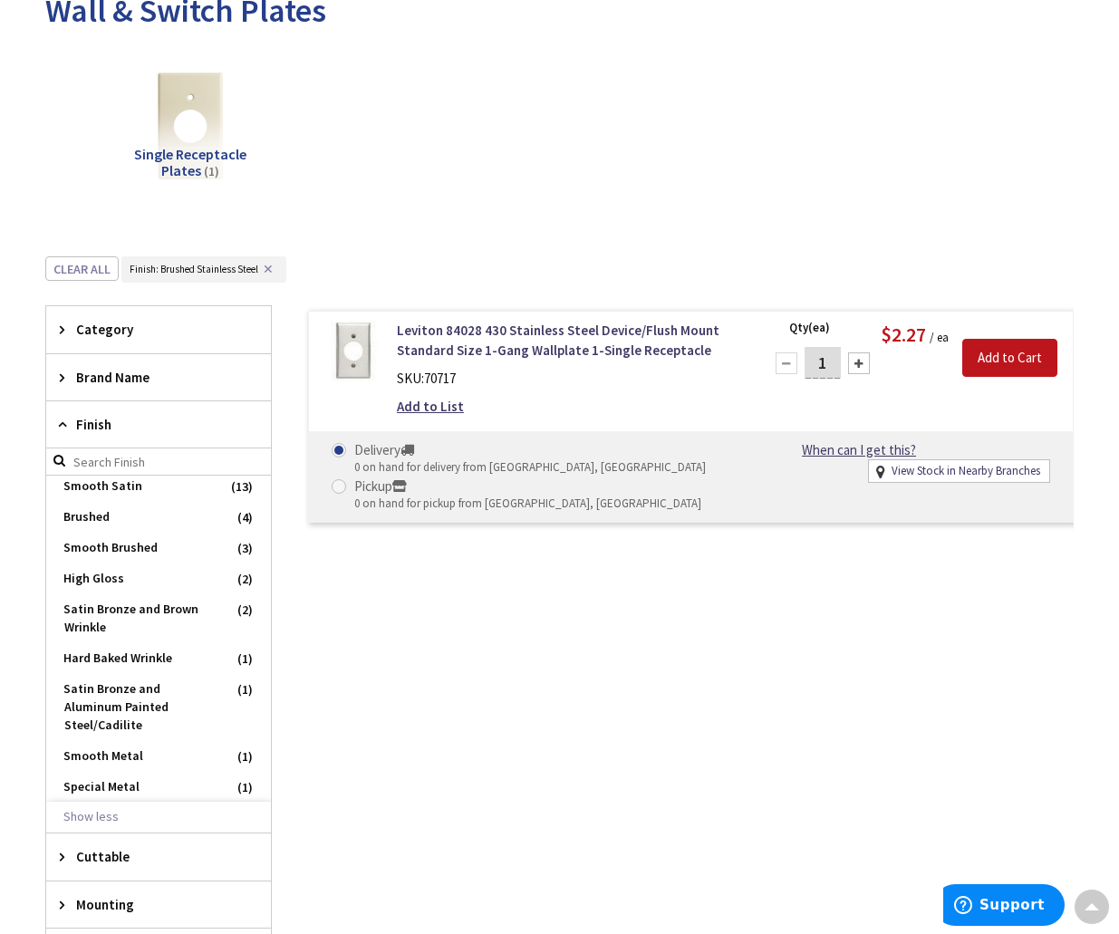
scroll to position [3, 0]
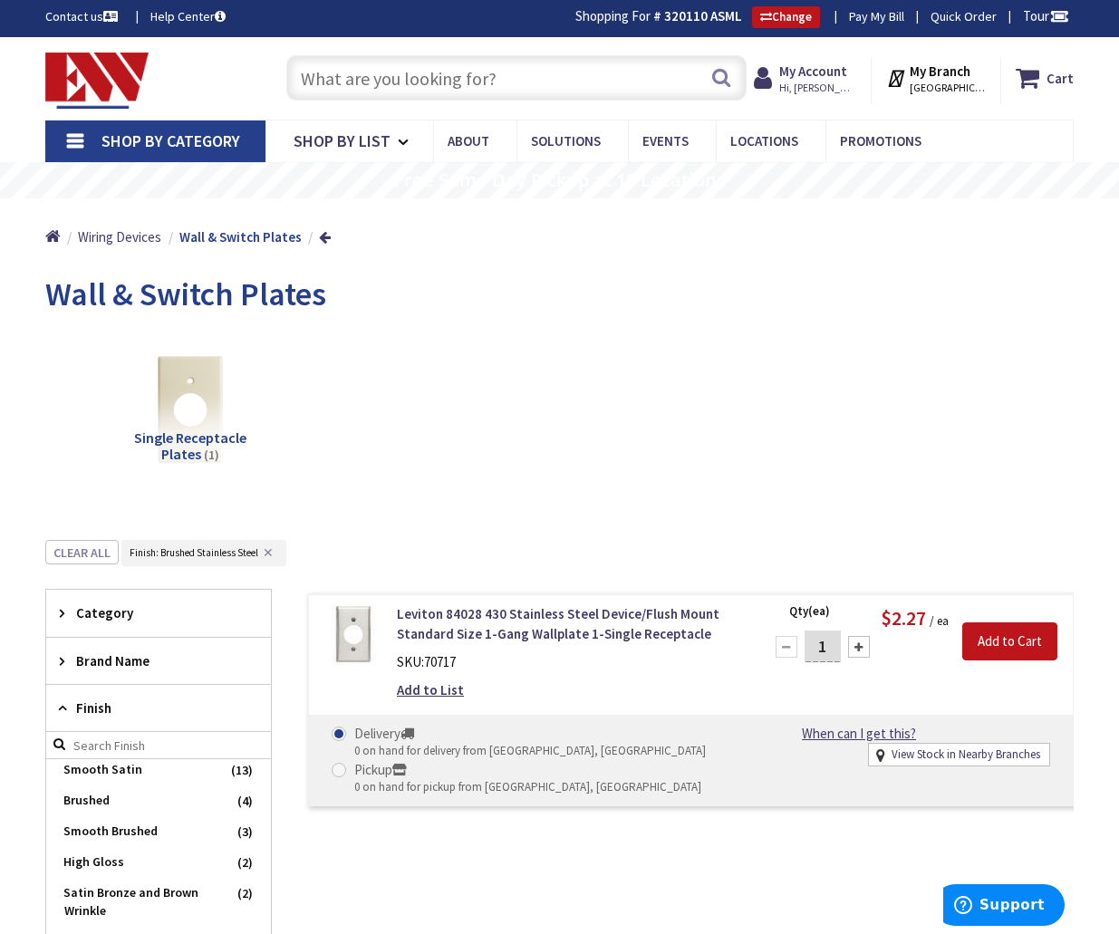
click at [367, 89] on input "text" at bounding box center [516, 77] width 460 height 45
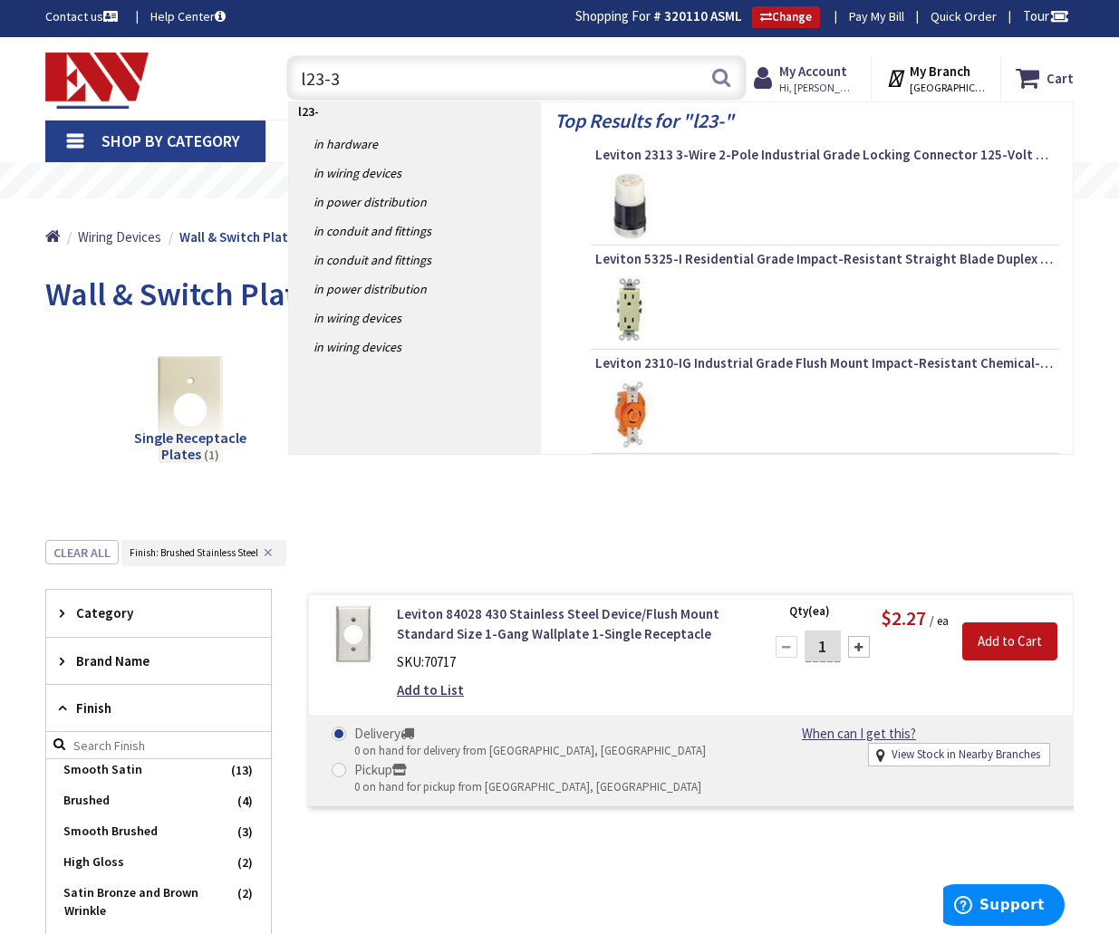
type input "l23-30"
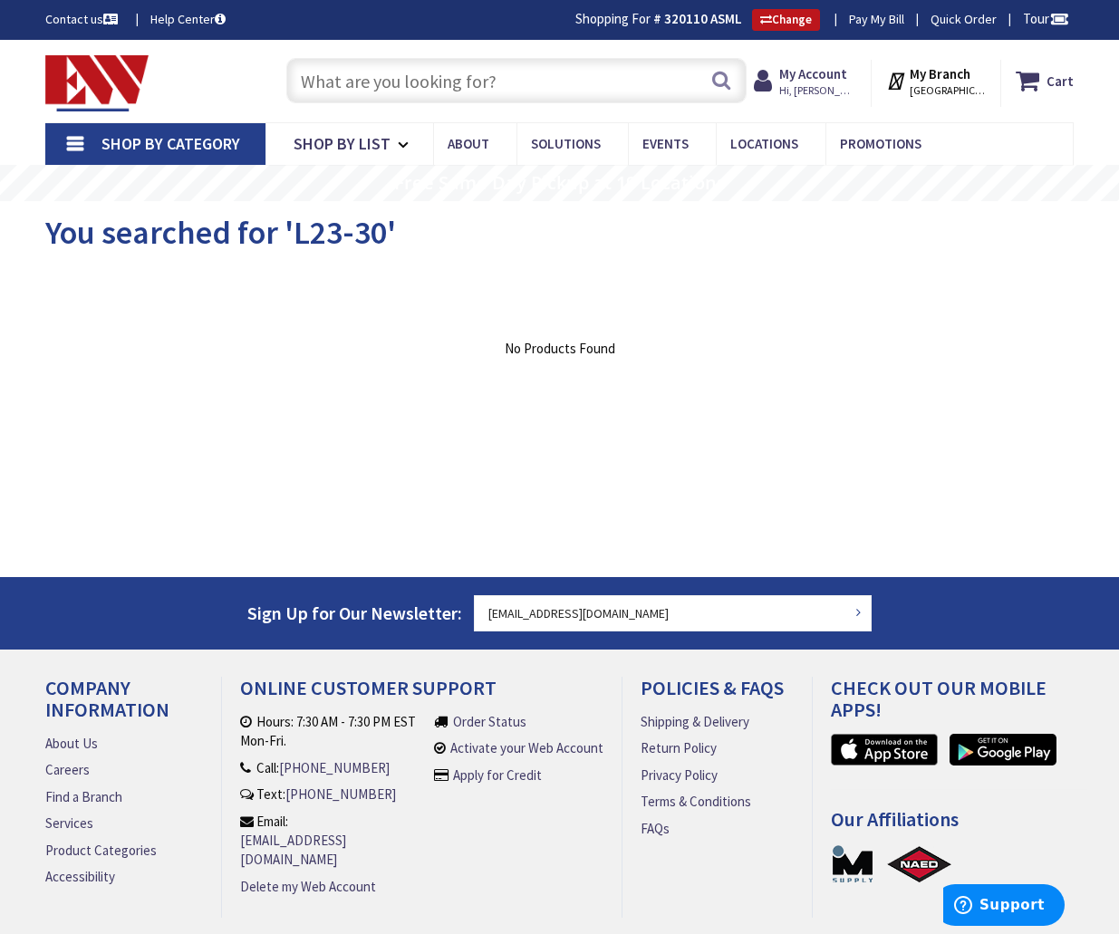
click at [400, 92] on input "text" at bounding box center [516, 80] width 460 height 45
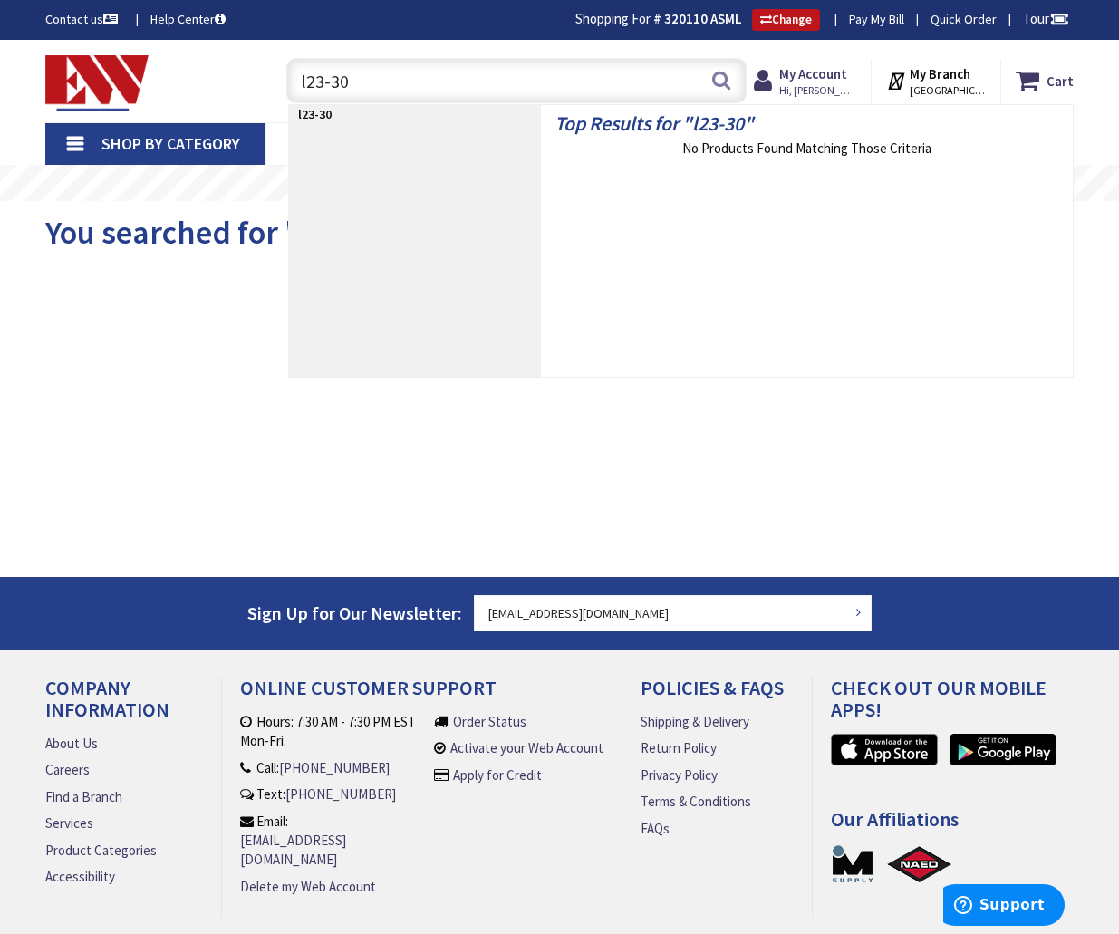
type input "l23-30r"
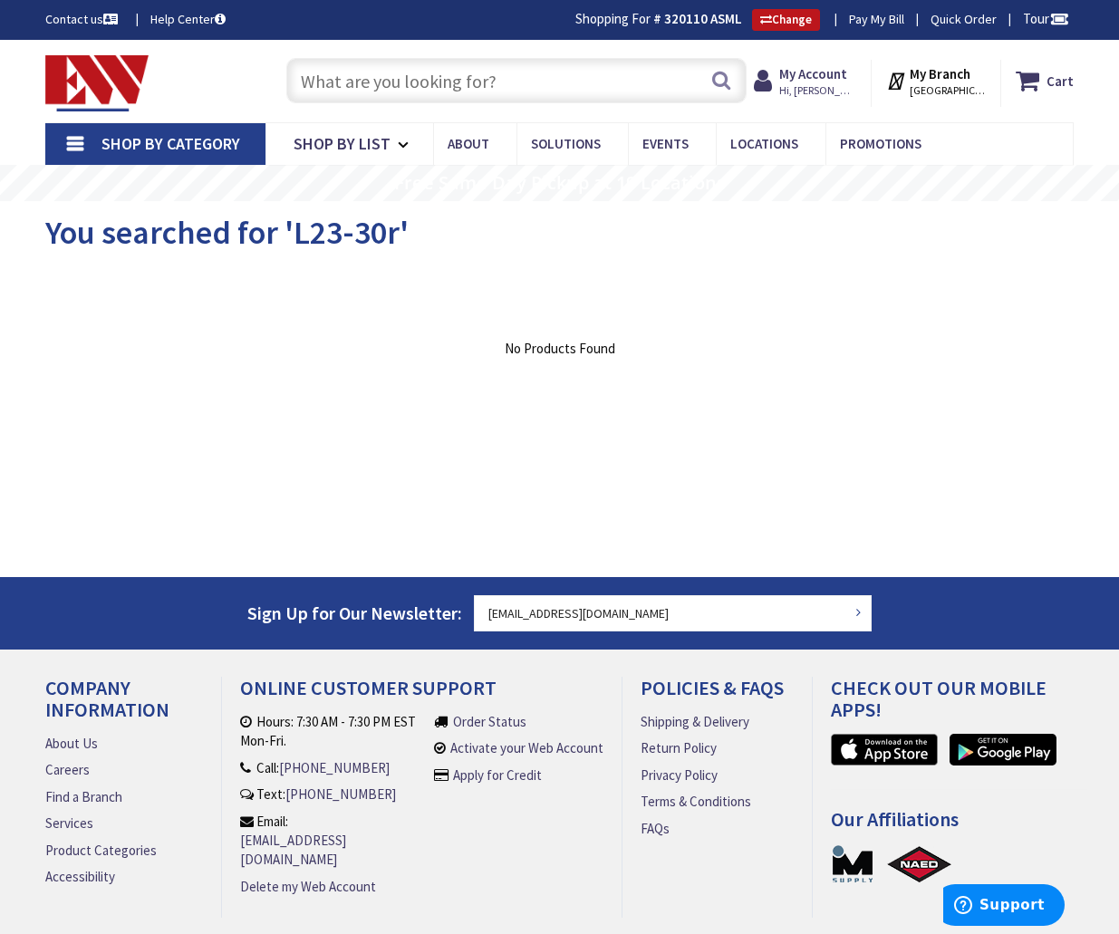
drag, startPoint x: 437, startPoint y: 82, endPoint x: 440, endPoint y: 70, distance: 13.2
click at [439, 74] on input "text" at bounding box center [516, 80] width 460 height 45
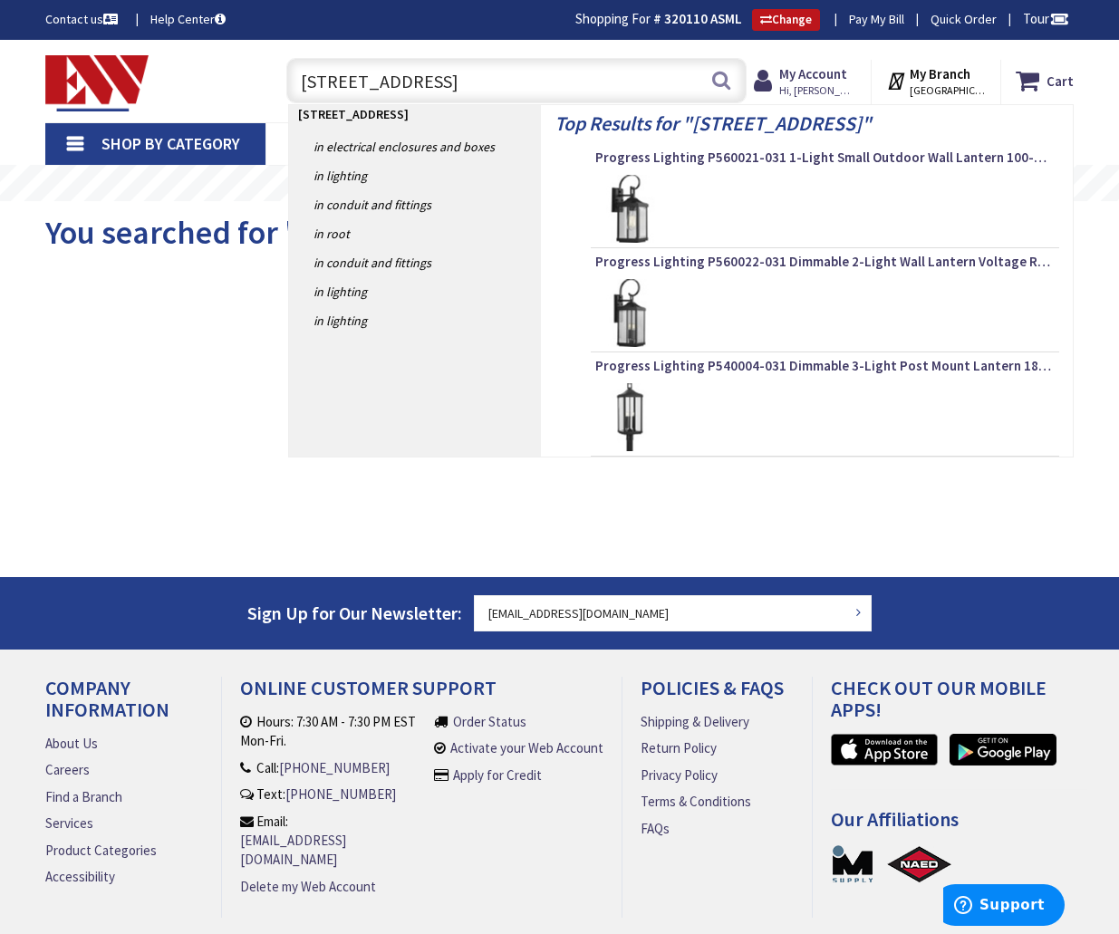
type input "street 90"
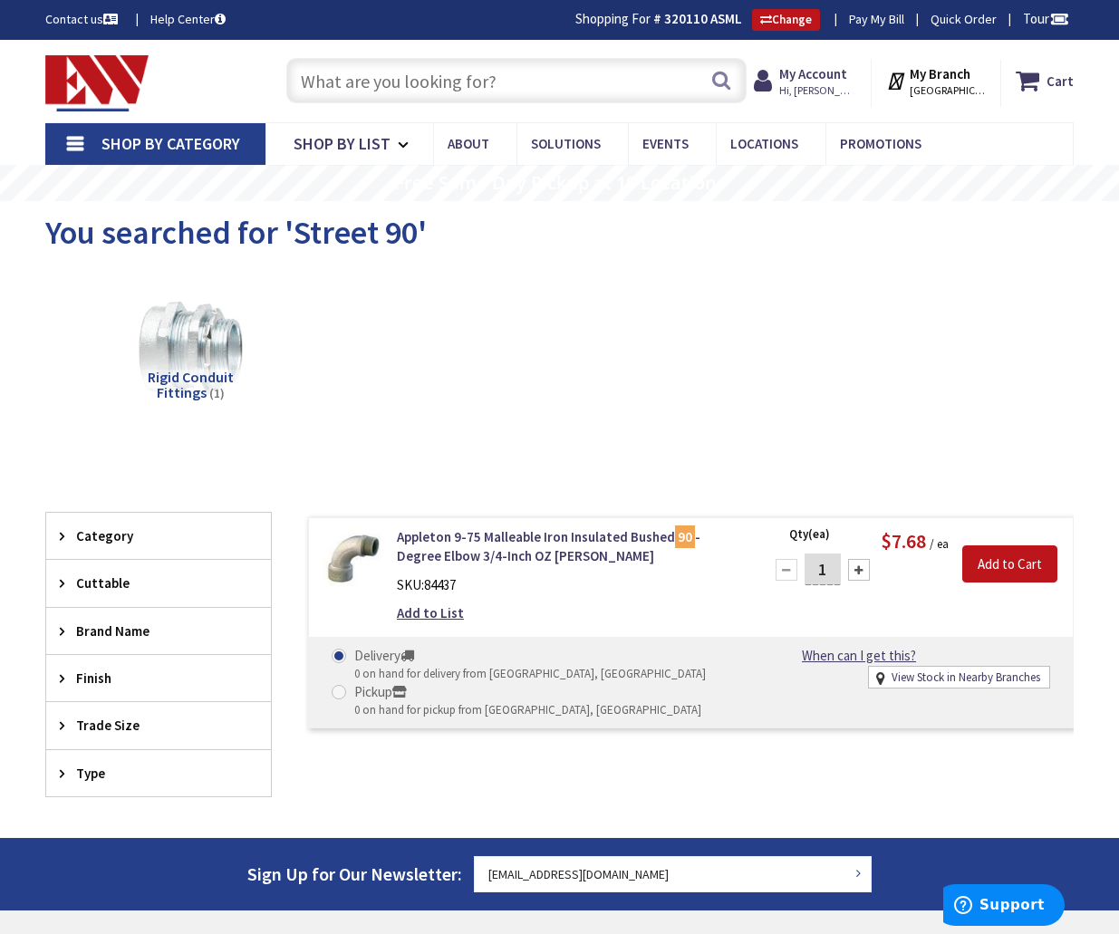
click at [437, 82] on input "text" at bounding box center [516, 80] width 460 height 45
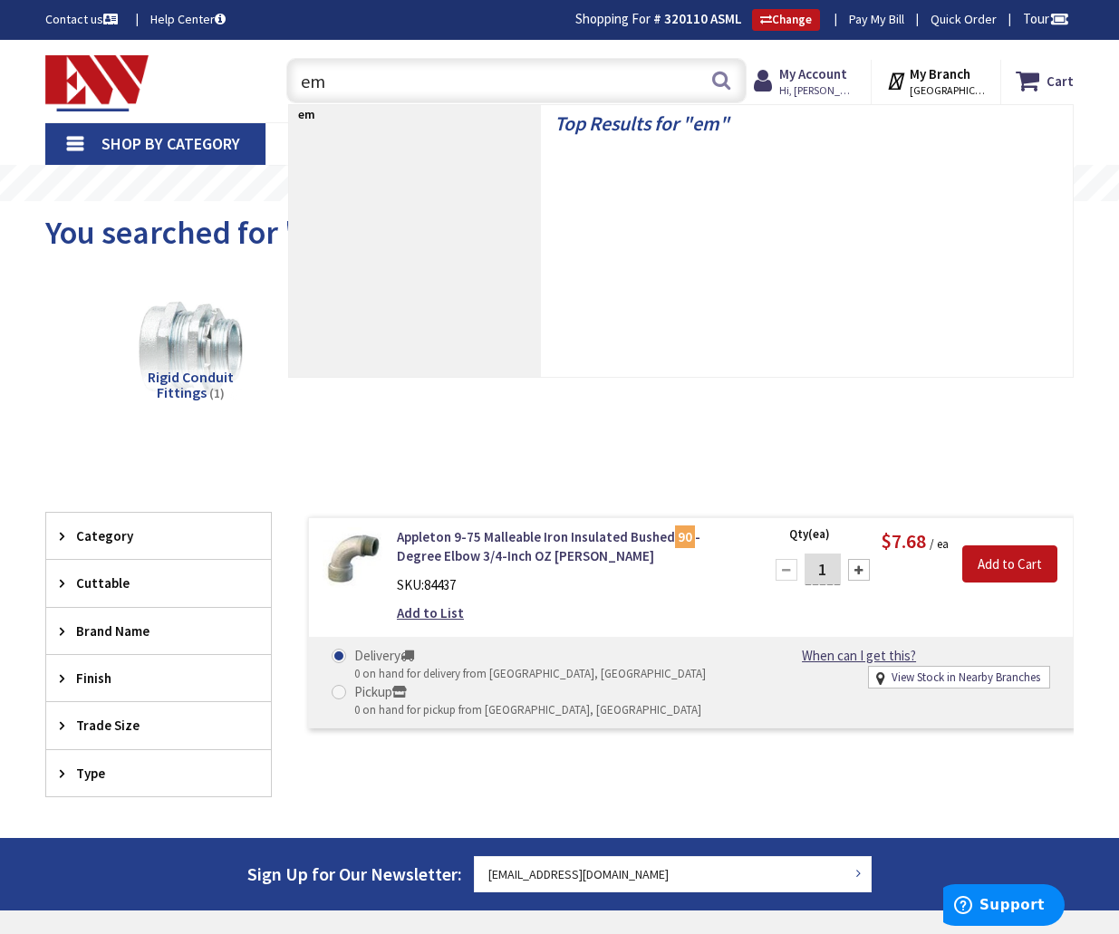
type input "emt"
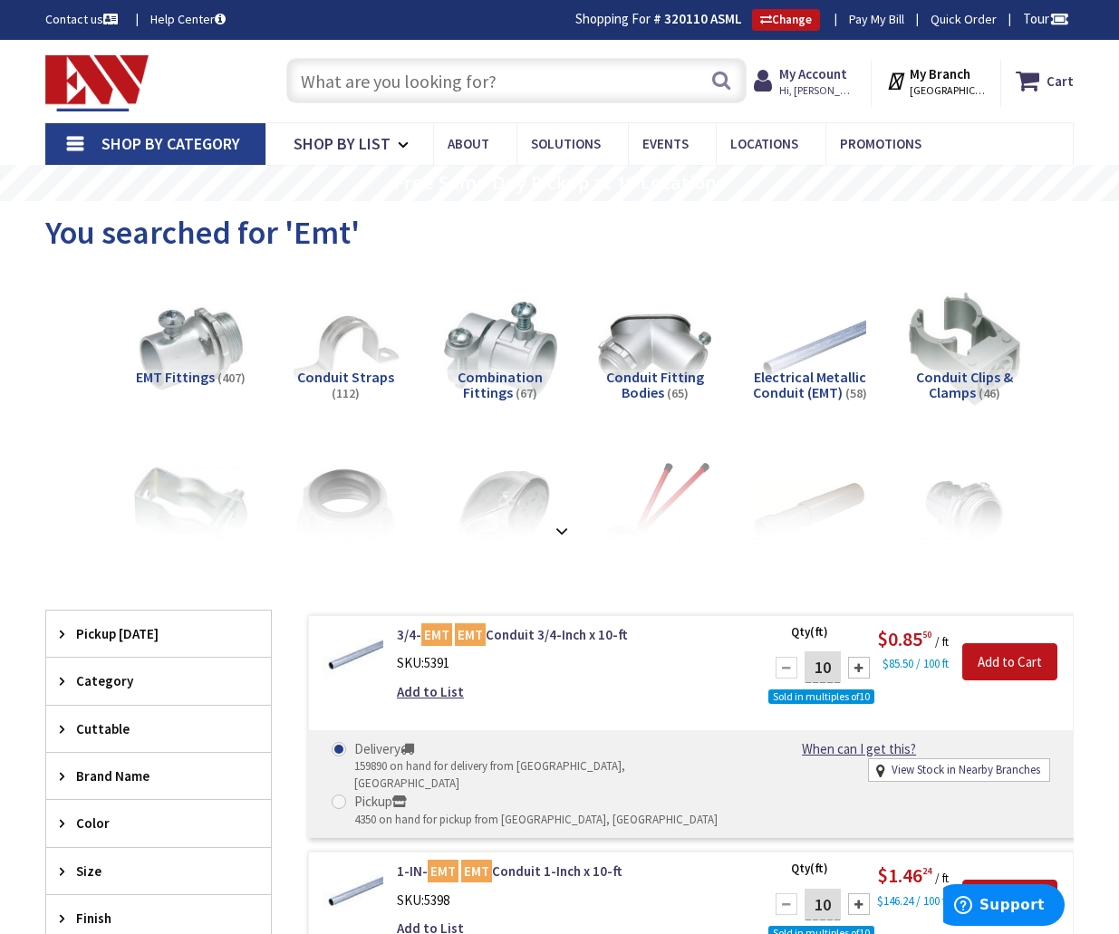
click at [206, 131] on link "Shop By Category" at bounding box center [155, 144] width 220 height 42
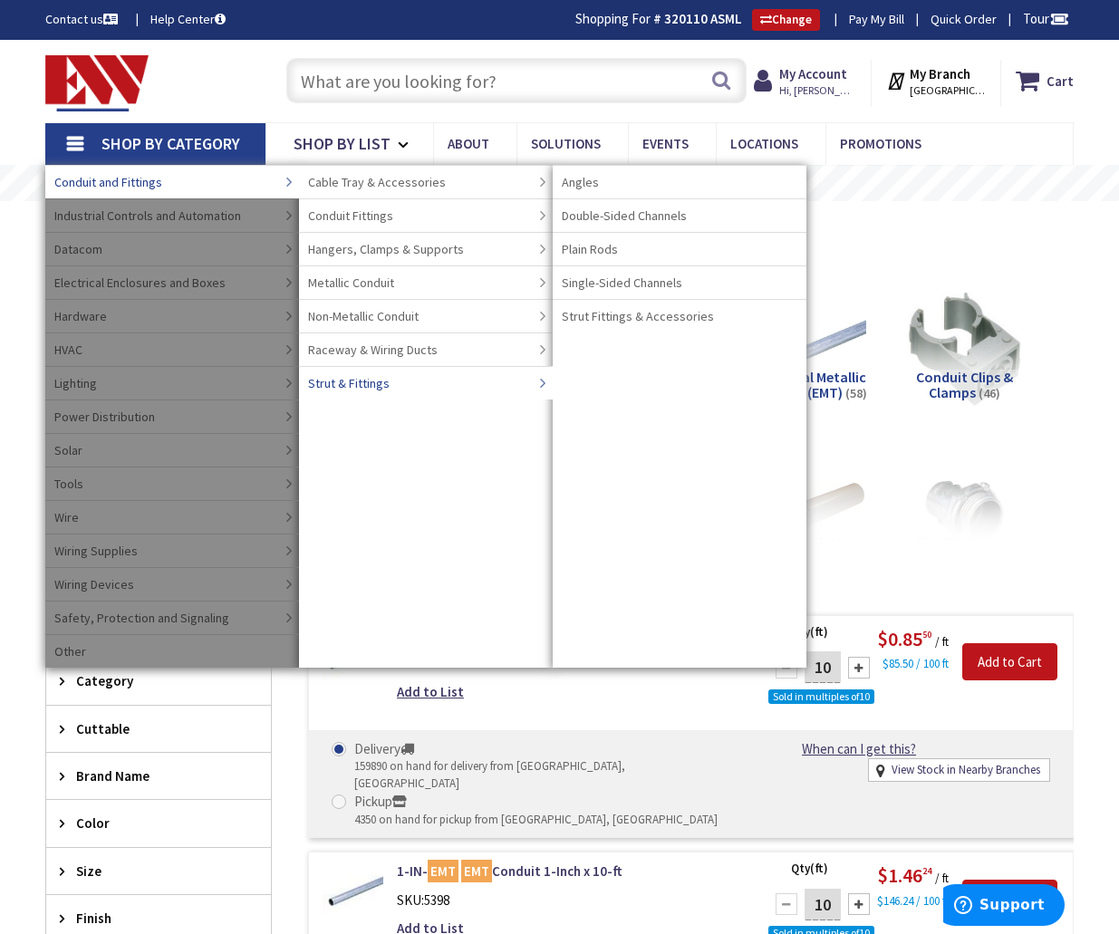
click at [377, 386] on span "Strut & Fittings" at bounding box center [349, 383] width 82 height 18
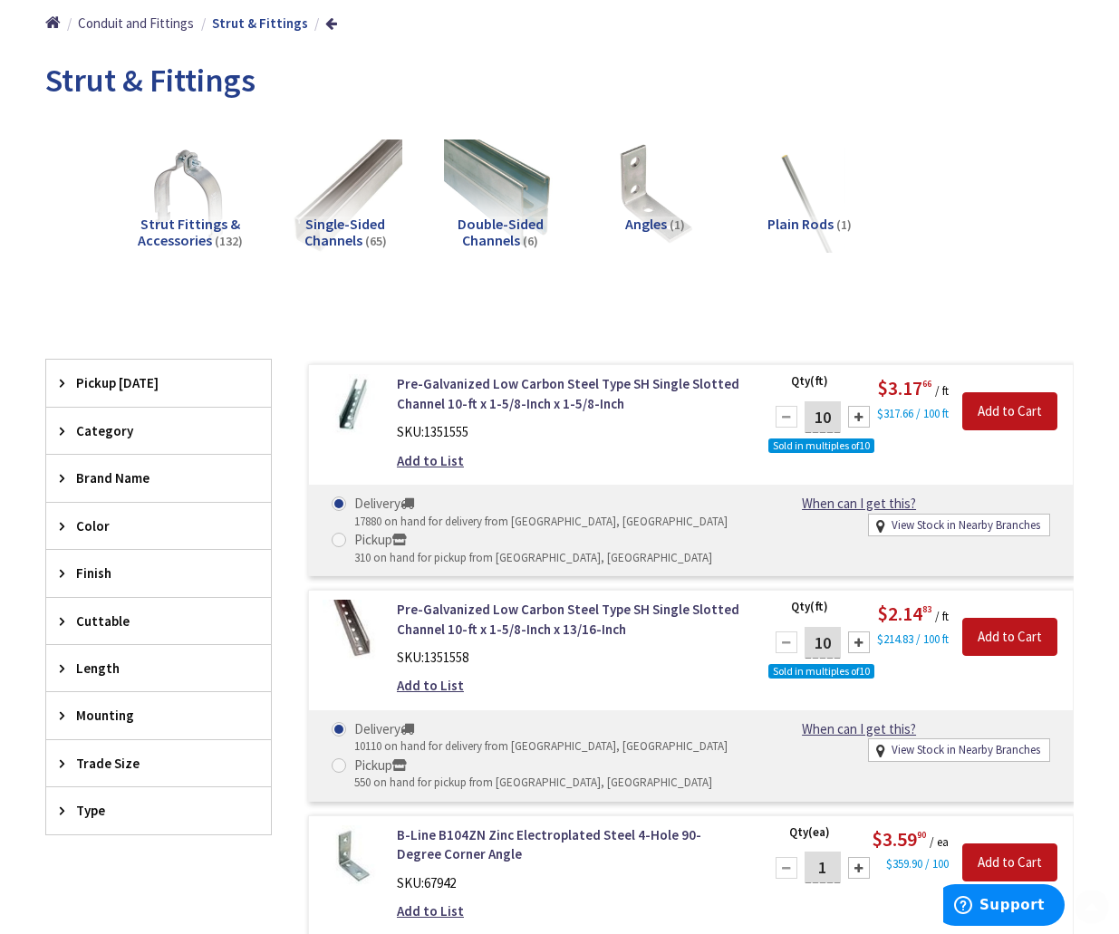
scroll to position [226, 0]
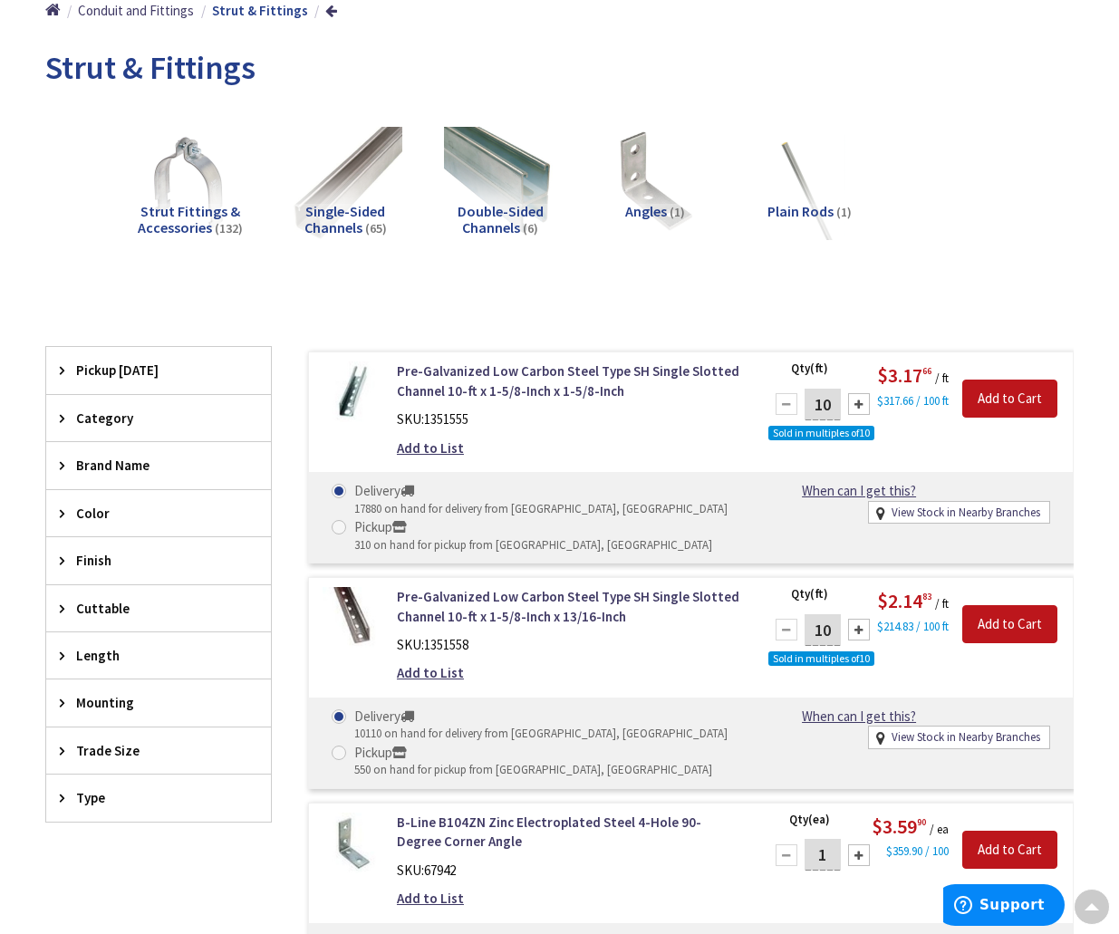
click at [178, 224] on span "Strut Fittings & Accessories" at bounding box center [189, 219] width 102 height 34
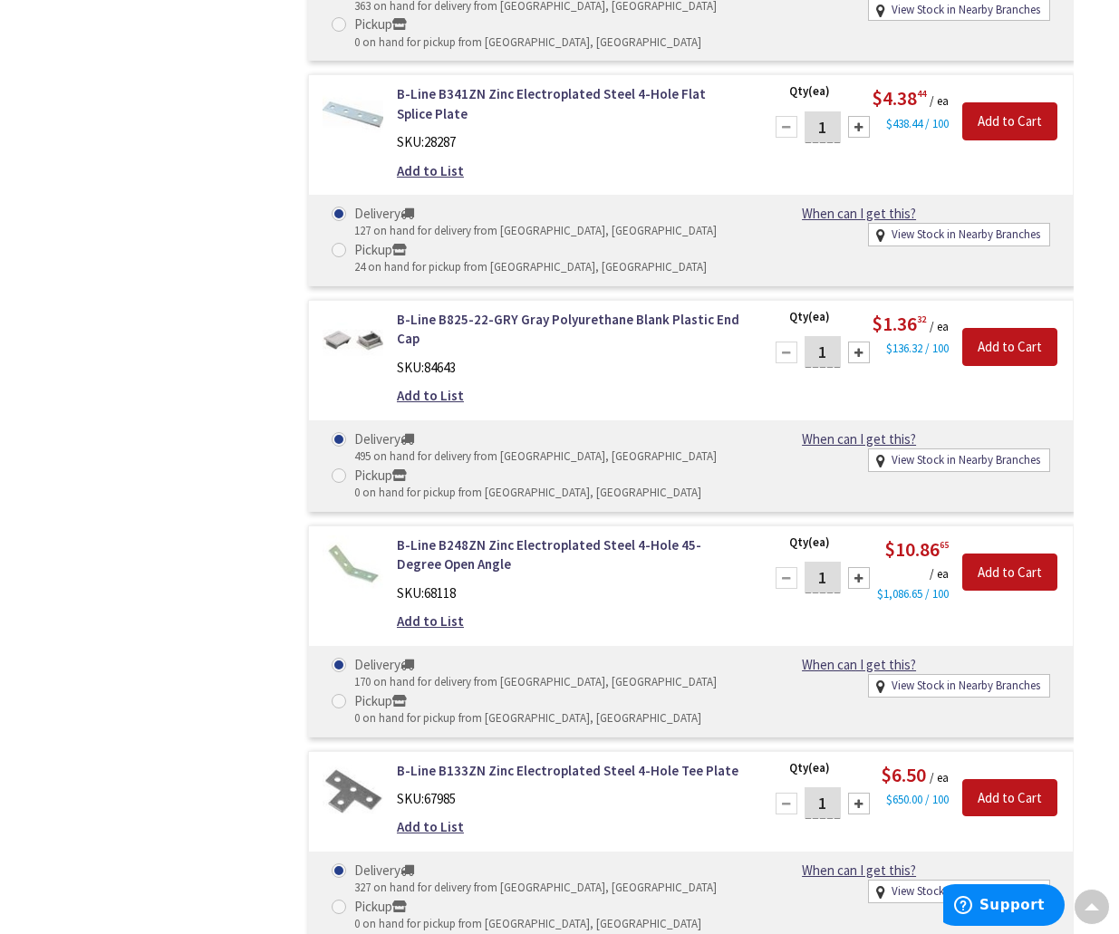
scroll to position [0, 0]
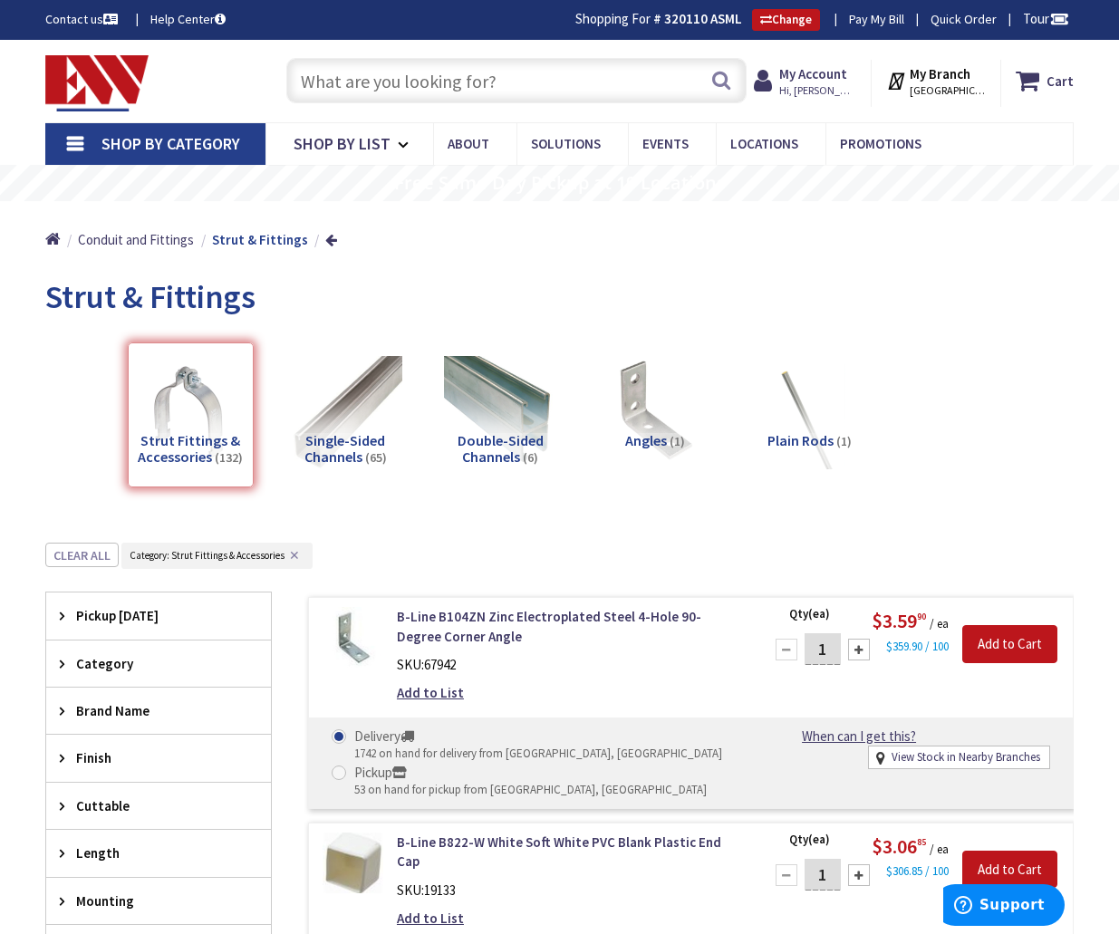
click at [294, 564] on span "Category: Strut Fittings & Accessories ✕" at bounding box center [216, 556] width 191 height 26
click at [294, 549] on button "✕" at bounding box center [294, 555] width 20 height 13
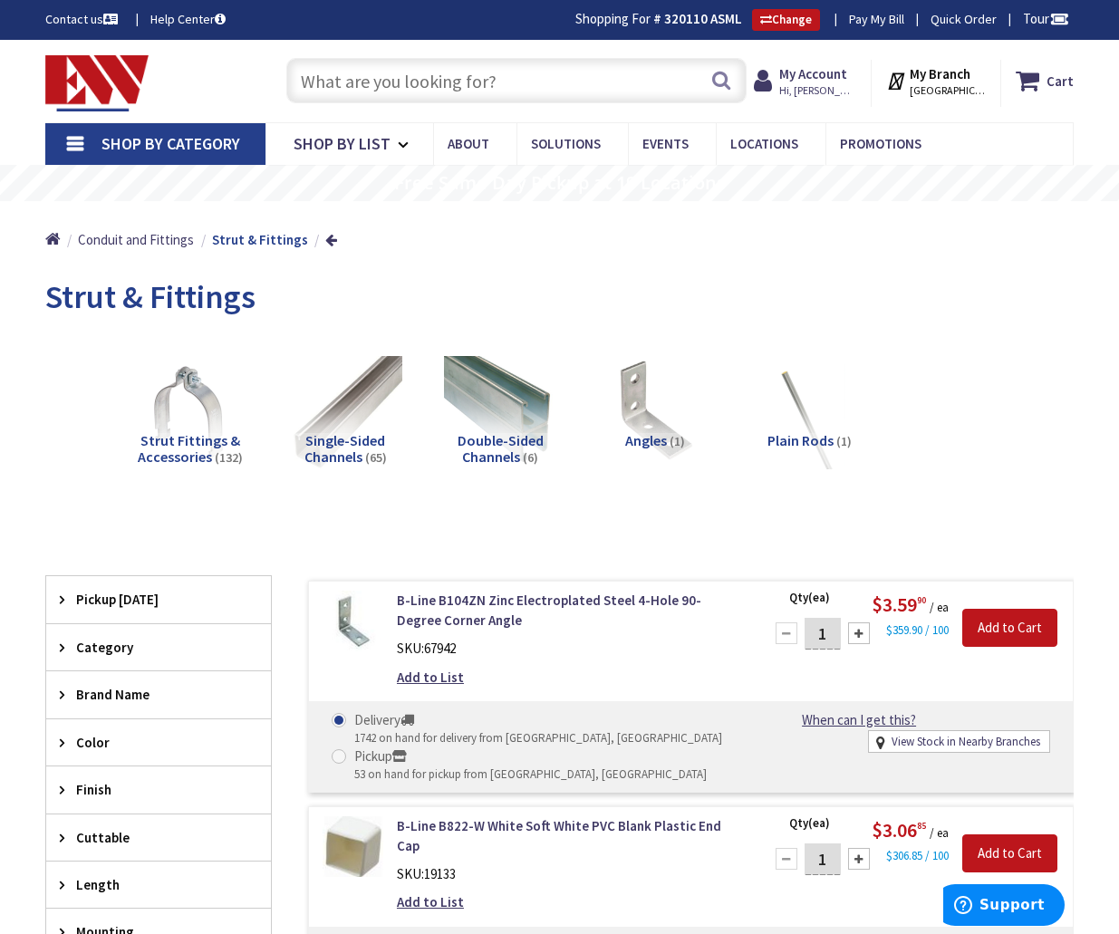
click at [516, 82] on input "text" at bounding box center [516, 80] width 460 height 45
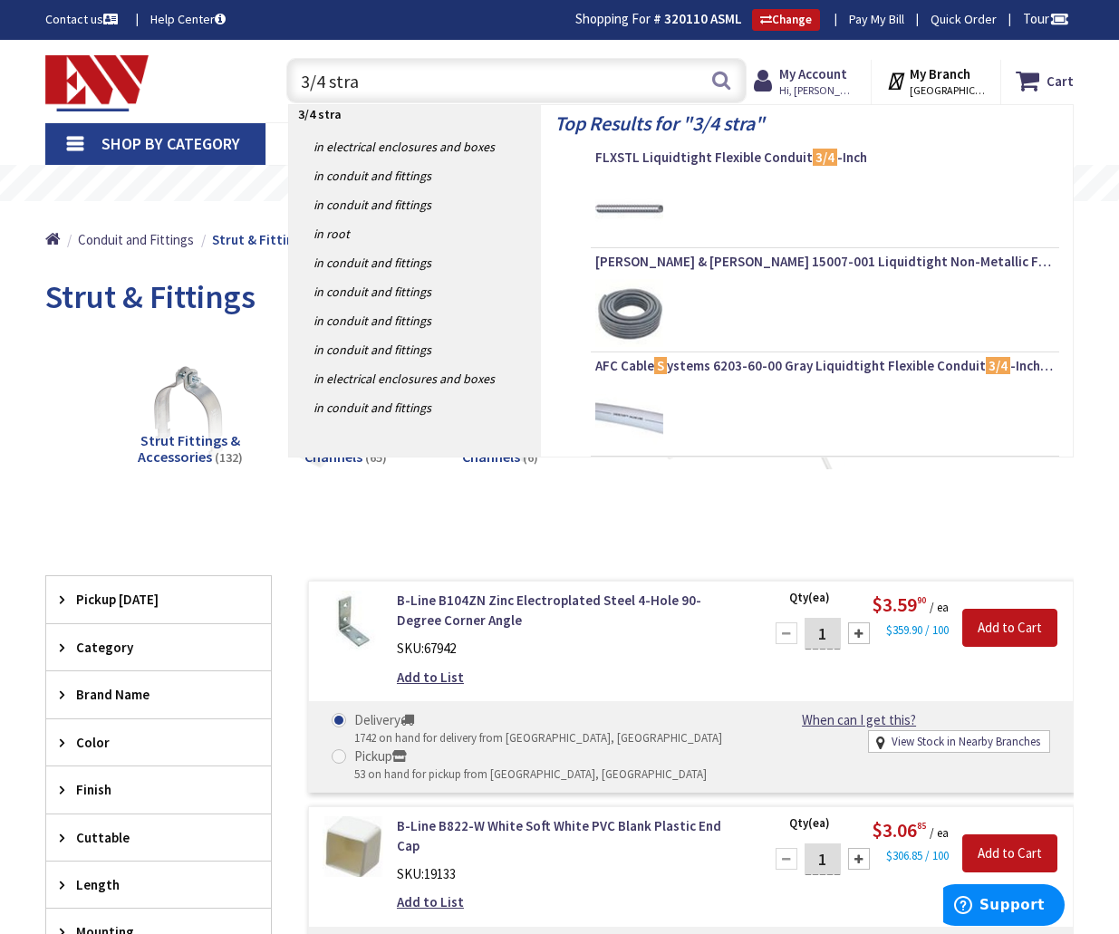
type input "3/4 strap"
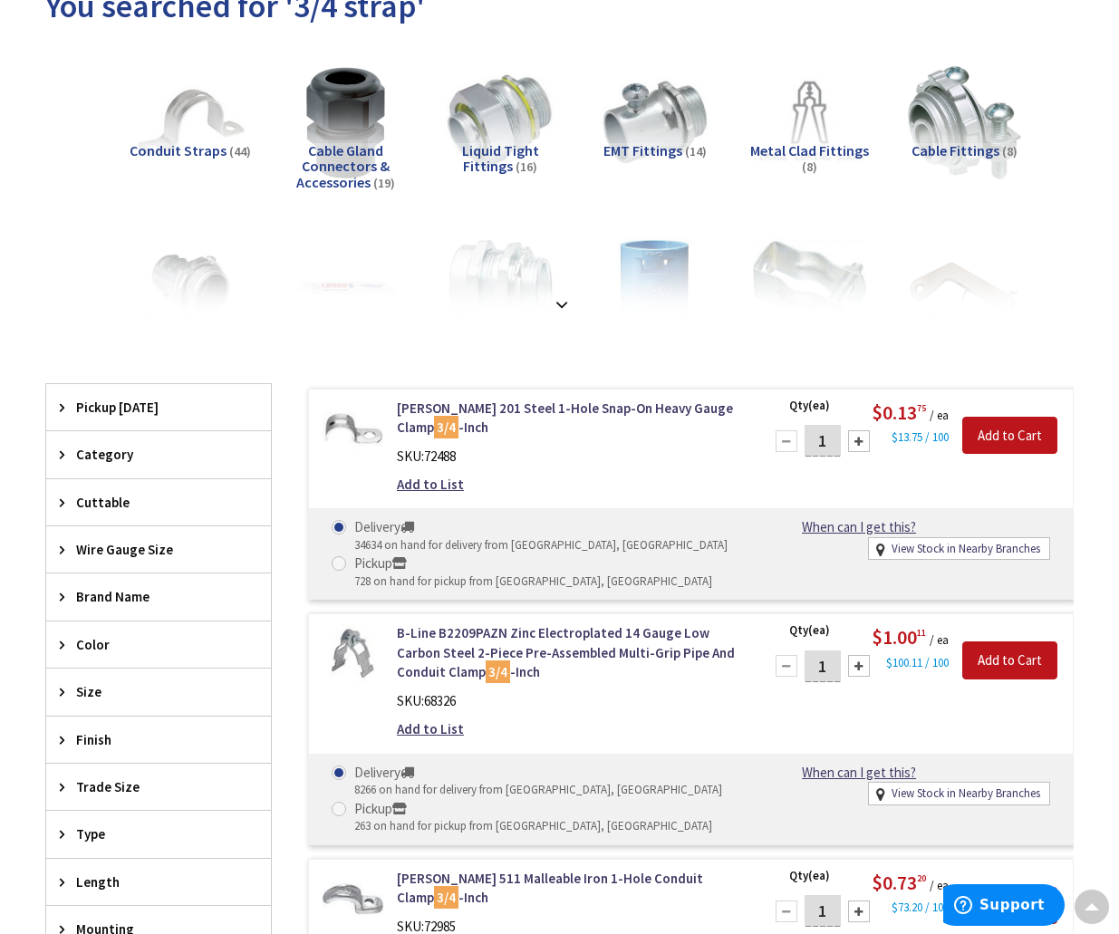
scroll to position [228, 0]
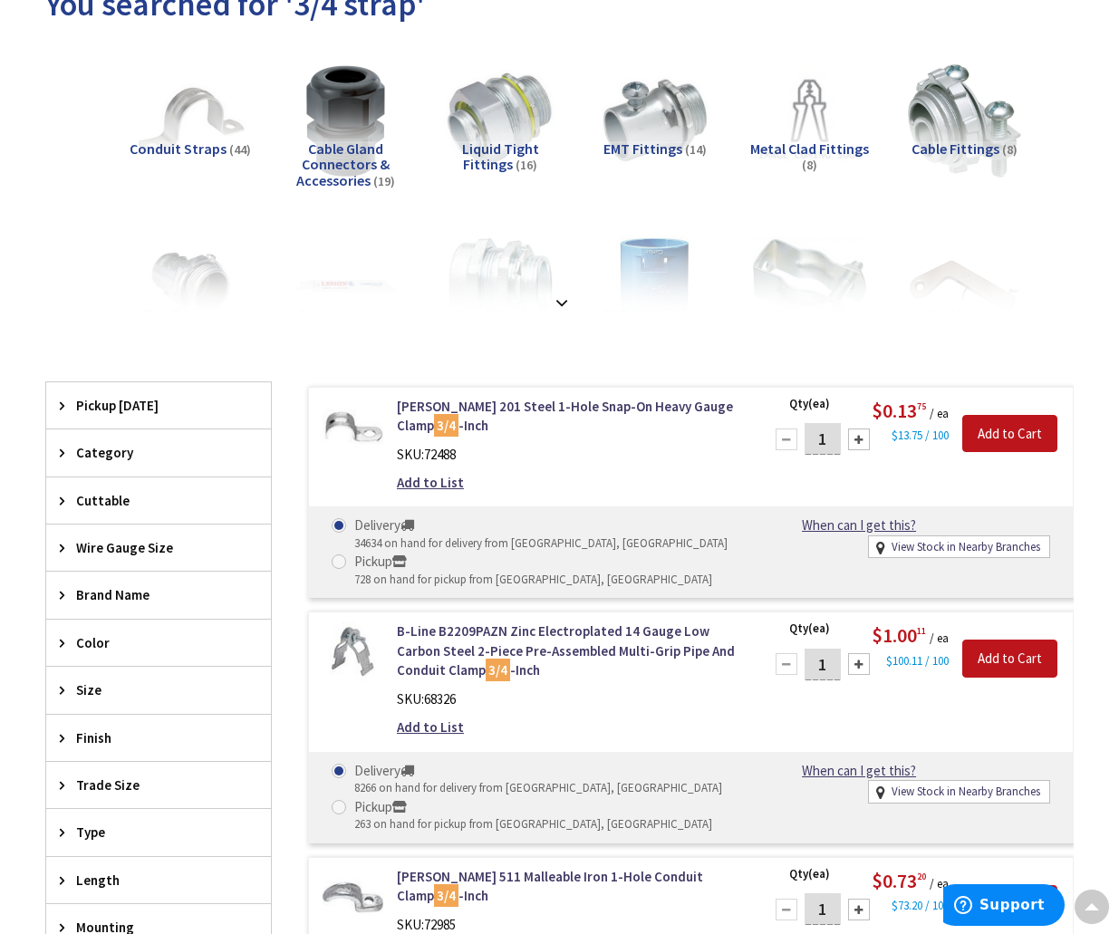
drag, startPoint x: 164, startPoint y: 37, endPoint x: 193, endPoint y: 34, distance: 29.2
click at [164, 37] on div "You searched for '3/4 strap'" at bounding box center [559, 7] width 1028 height 68
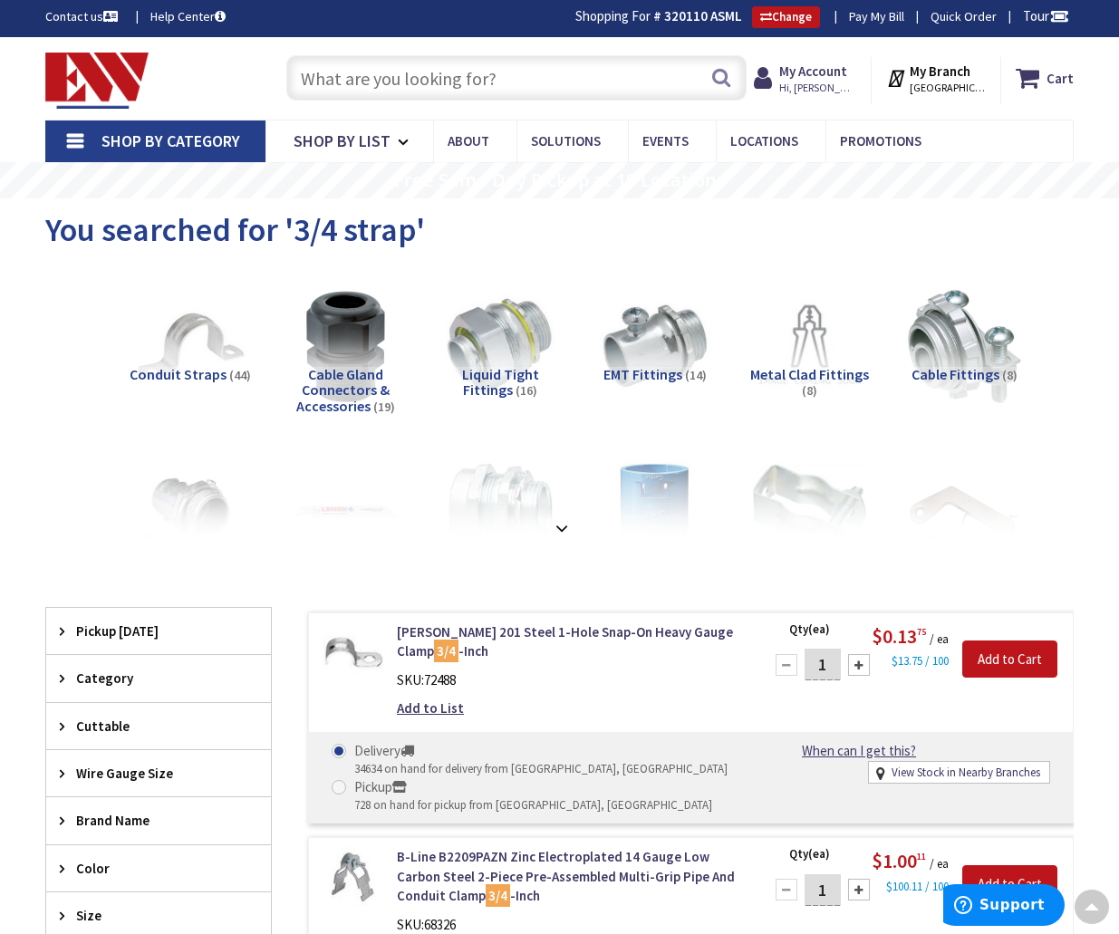
scroll to position [0, 0]
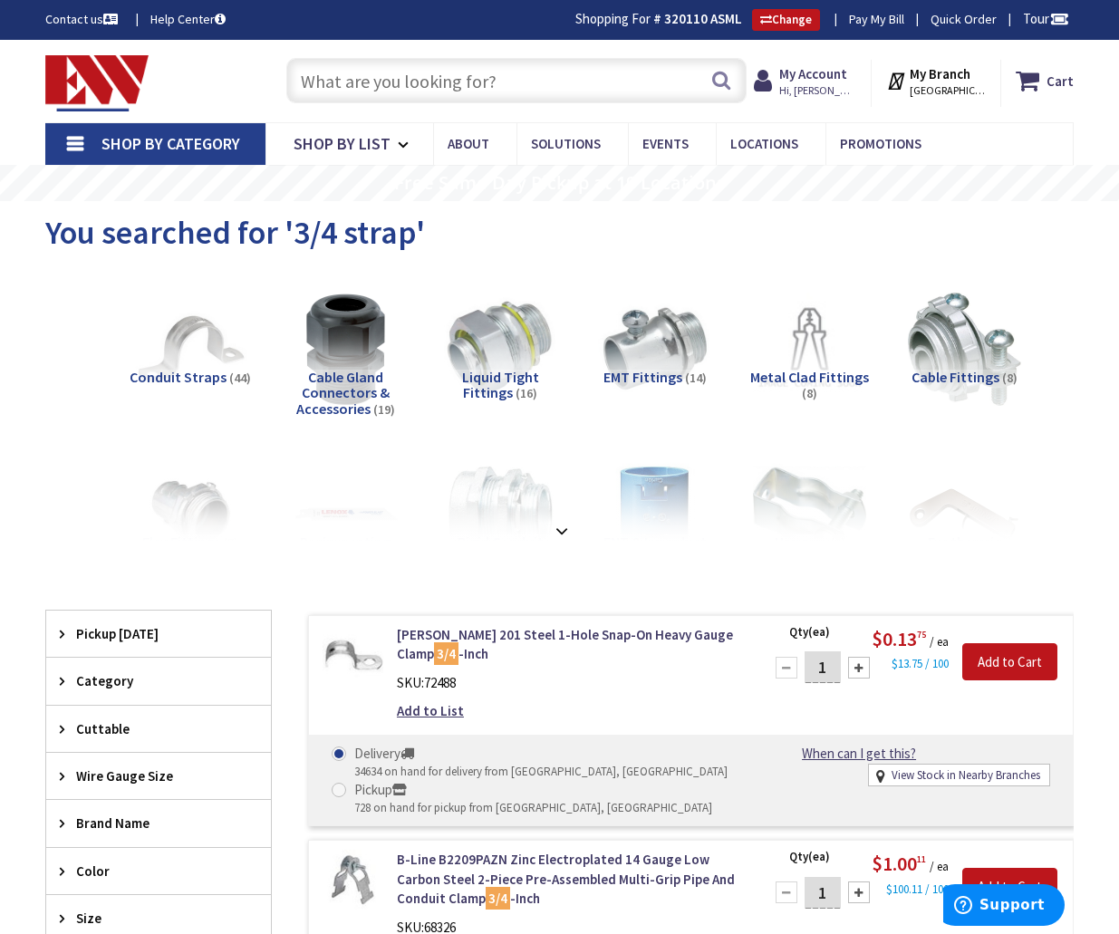
click at [462, 78] on input "text" at bounding box center [516, 80] width 460 height 45
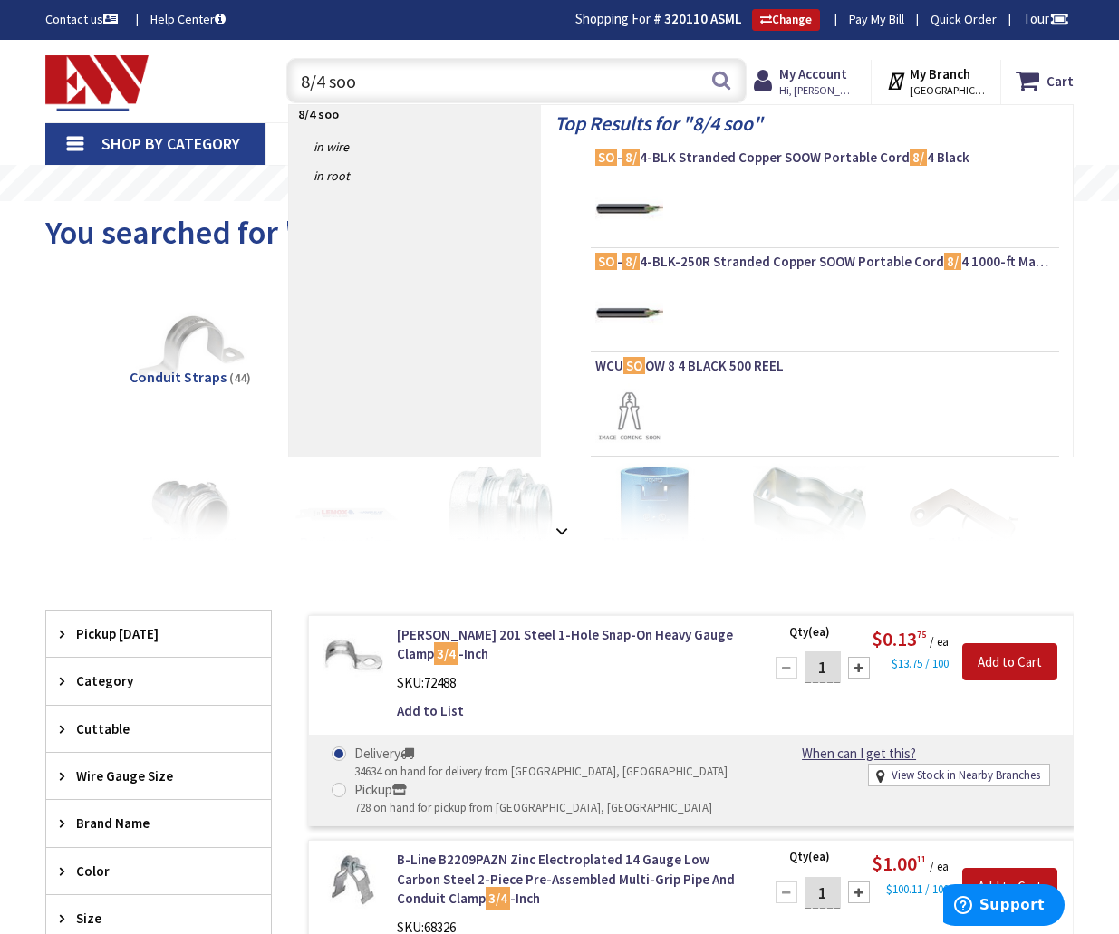
type input "8/4 soow"
